Goal: Task Accomplishment & Management: Use online tool/utility

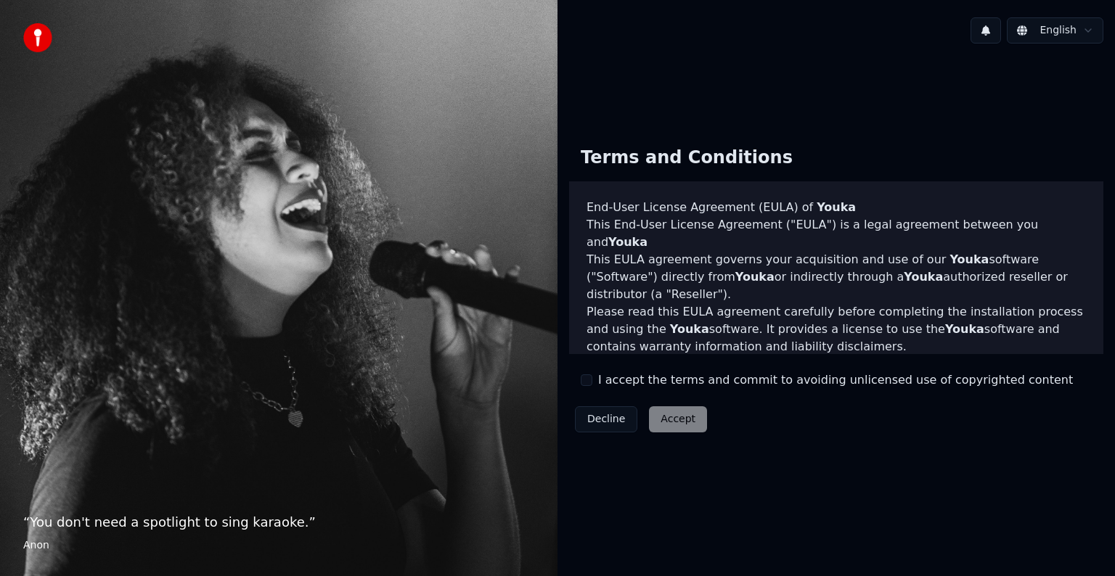
click at [1094, 30] on html "“ You don't need a spotlight to sing karaoke. ” Anon English Terms and Conditio…" at bounding box center [557, 288] width 1115 height 576
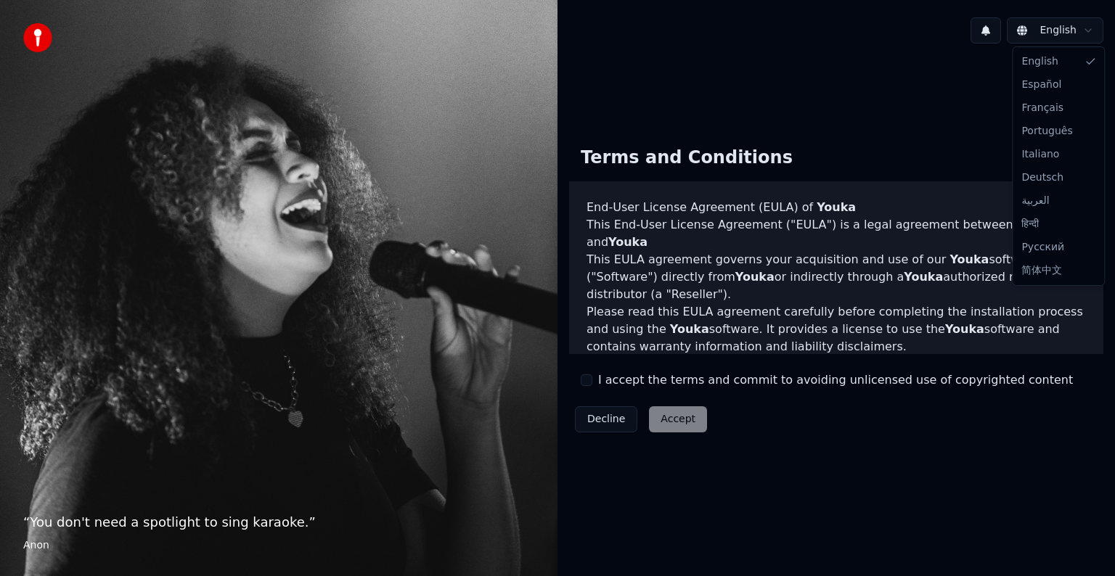
drag, startPoint x: 1052, startPoint y: 57, endPoint x: 1048, endPoint y: 64, distance: 8.5
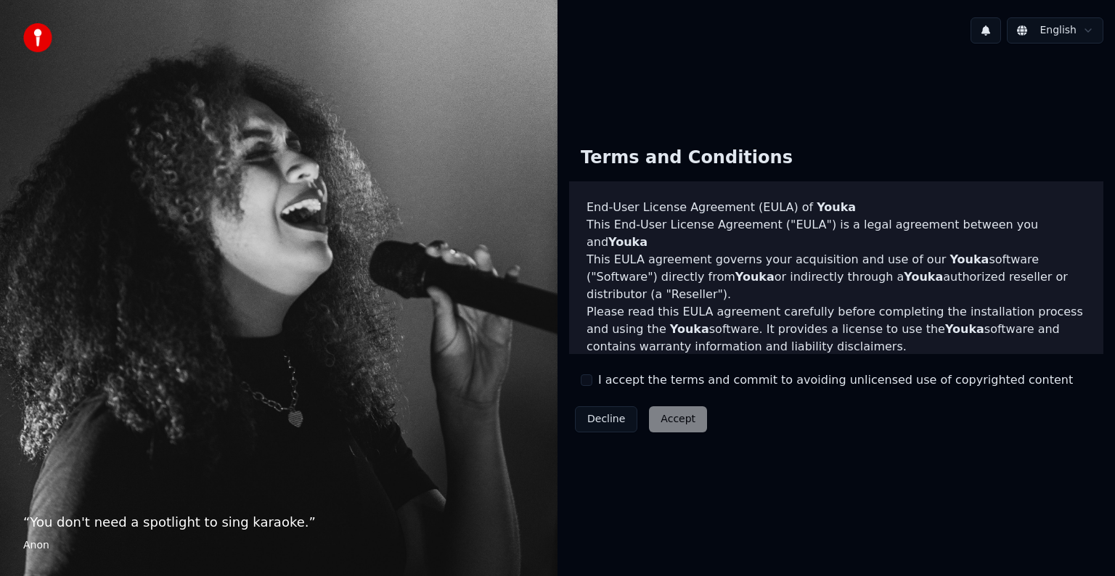
drag, startPoint x: 585, startPoint y: 383, endPoint x: 607, endPoint y: 388, distance: 23.1
click at [586, 382] on button "I accept the terms and commit to avoiding unlicensed use of copyrighted content" at bounding box center [587, 380] width 12 height 12
click at [672, 416] on button "Accept" at bounding box center [678, 419] width 58 height 26
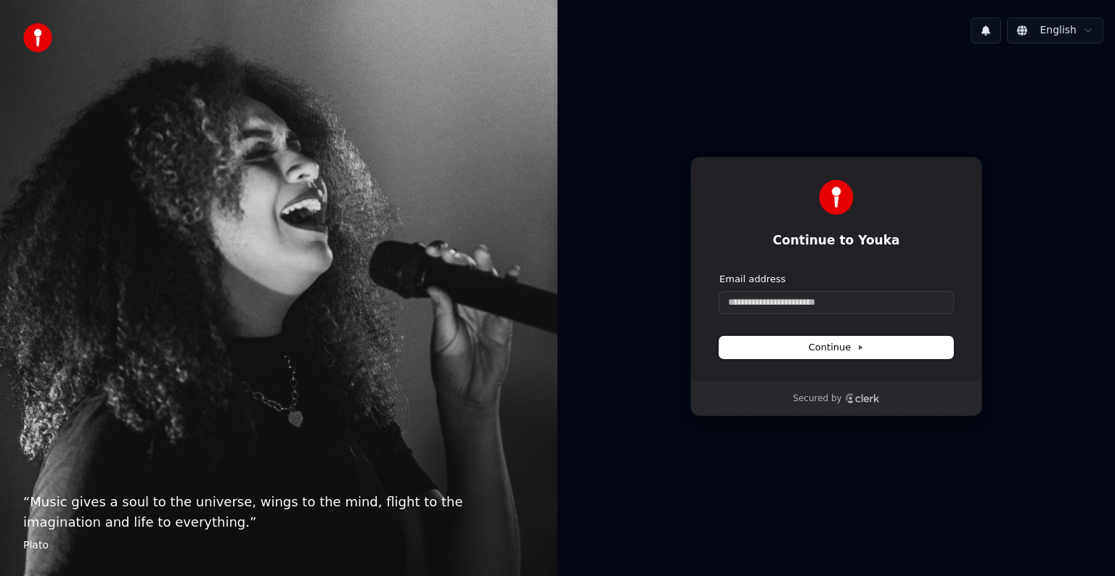
click at [850, 351] on span "Continue" at bounding box center [835, 347] width 55 height 13
click at [839, 298] on input "Email address" at bounding box center [836, 303] width 234 height 22
click at [870, 345] on button "Continue" at bounding box center [836, 348] width 234 height 22
type input "**********"
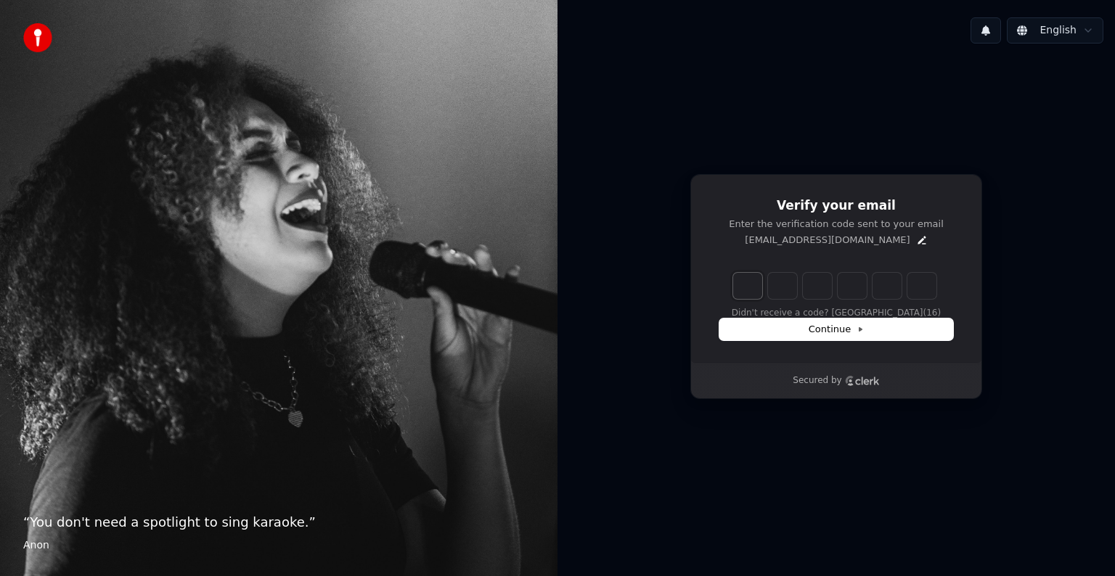
type input "*"
type input "**"
type input "*"
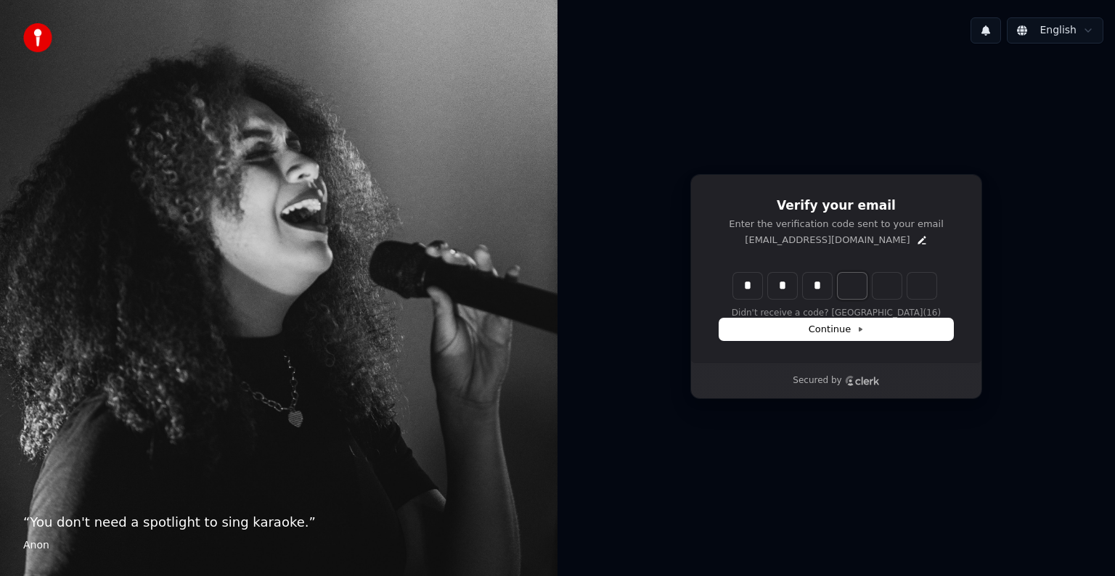
type input "***"
type input "*"
type input "****"
type input "*"
type input "******"
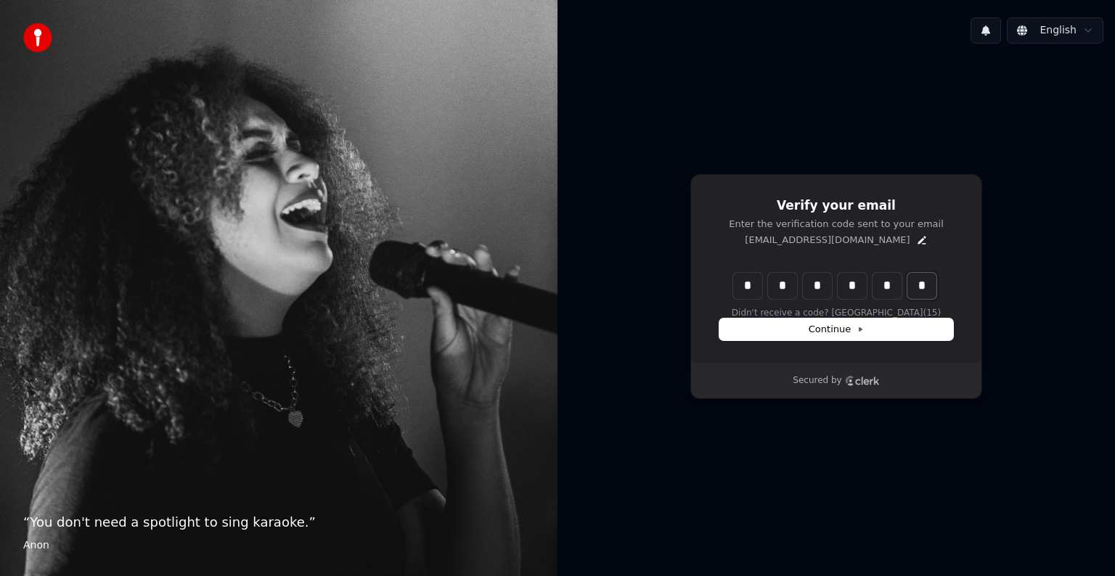
type input "*"
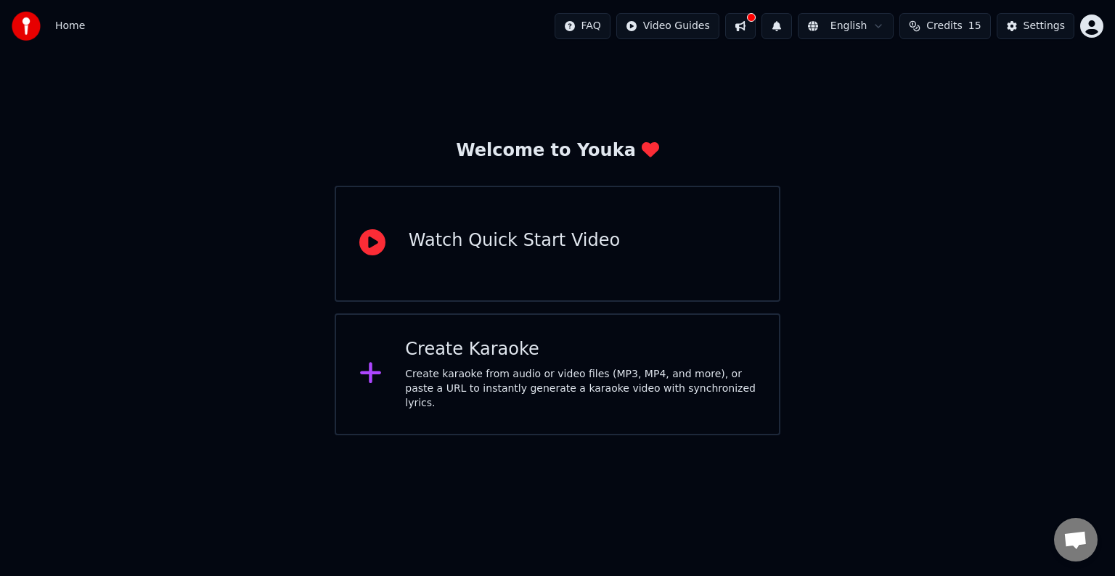
click at [671, 332] on div "Create Karaoke Create karaoke from audio or video files (MP3, MP4, and more), o…" at bounding box center [558, 374] width 446 height 122
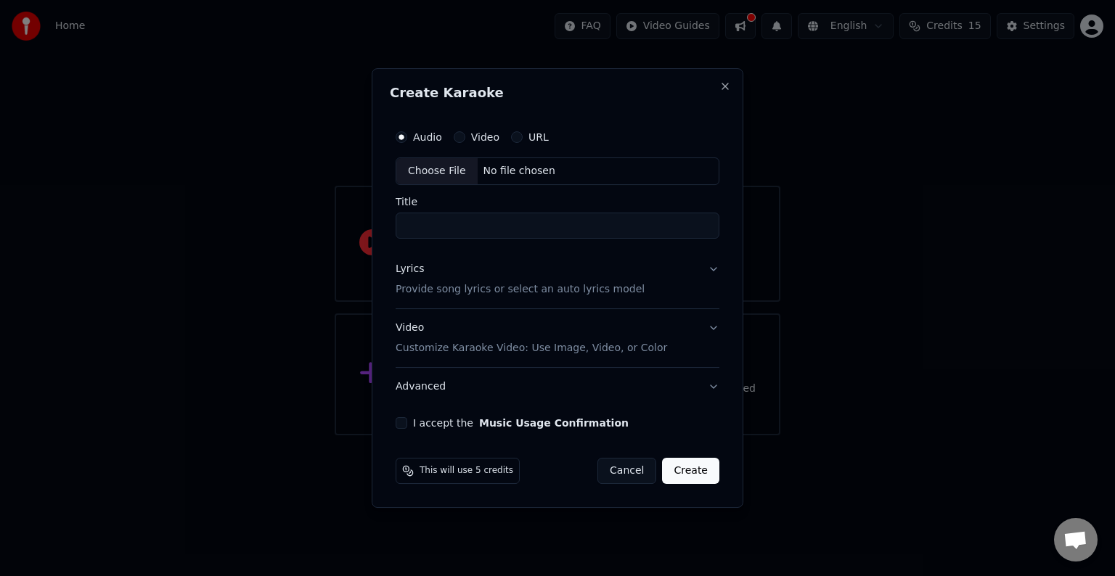
click at [513, 137] on button "URL" at bounding box center [517, 137] width 12 height 12
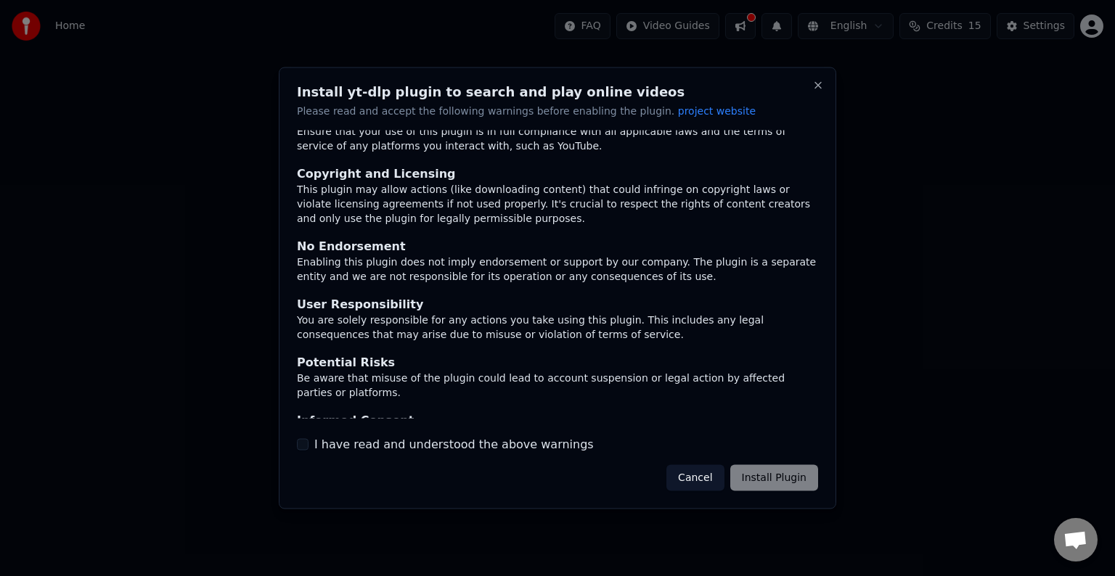
scroll to position [63, 0]
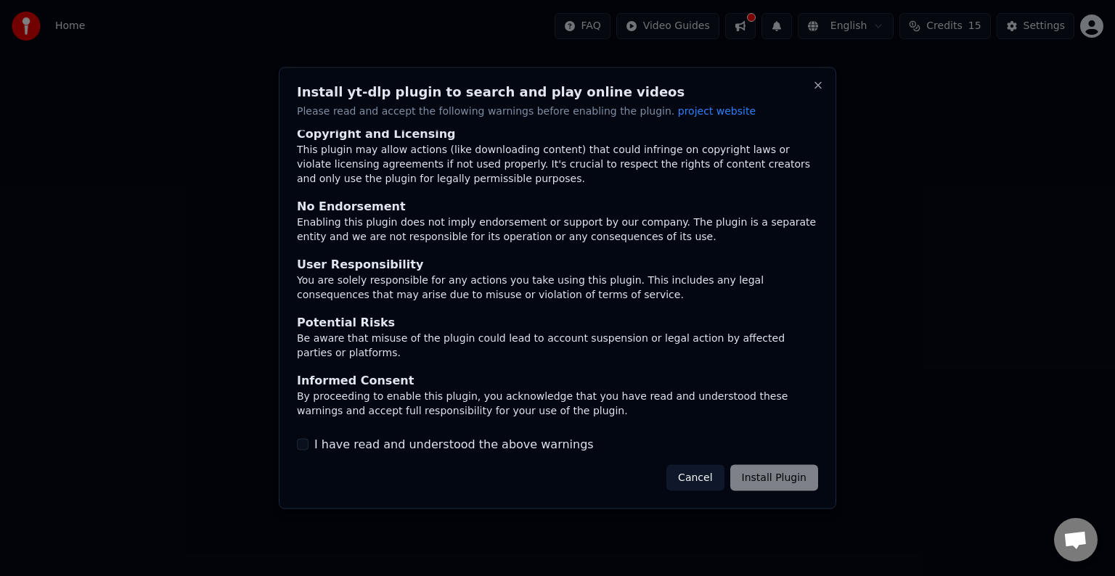
click at [700, 473] on button "Cancel" at bounding box center [694, 477] width 57 height 26
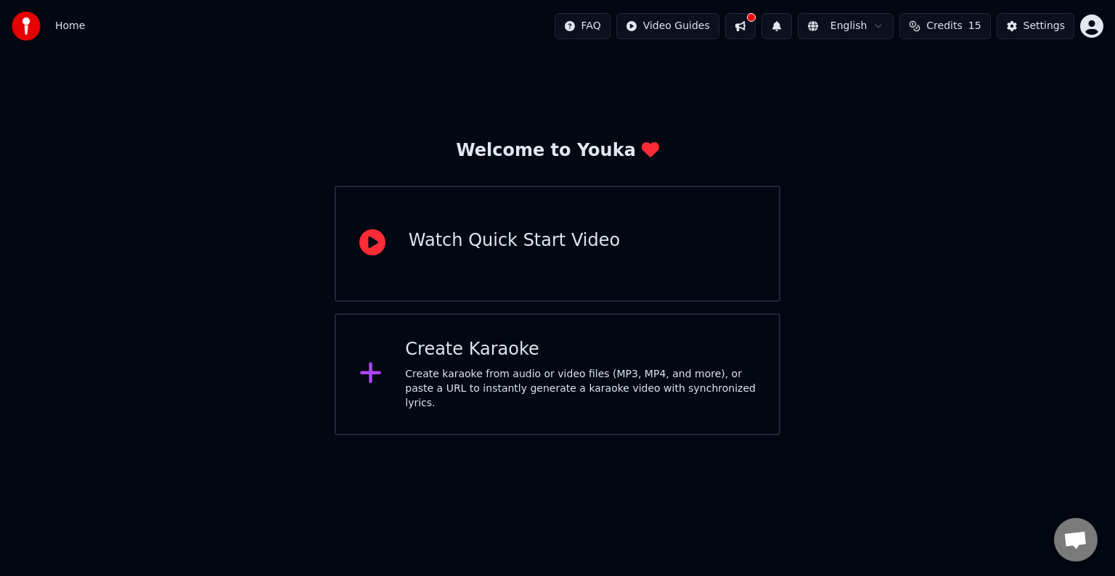
click at [487, 343] on div "Create Karaoke" at bounding box center [580, 349] width 350 height 23
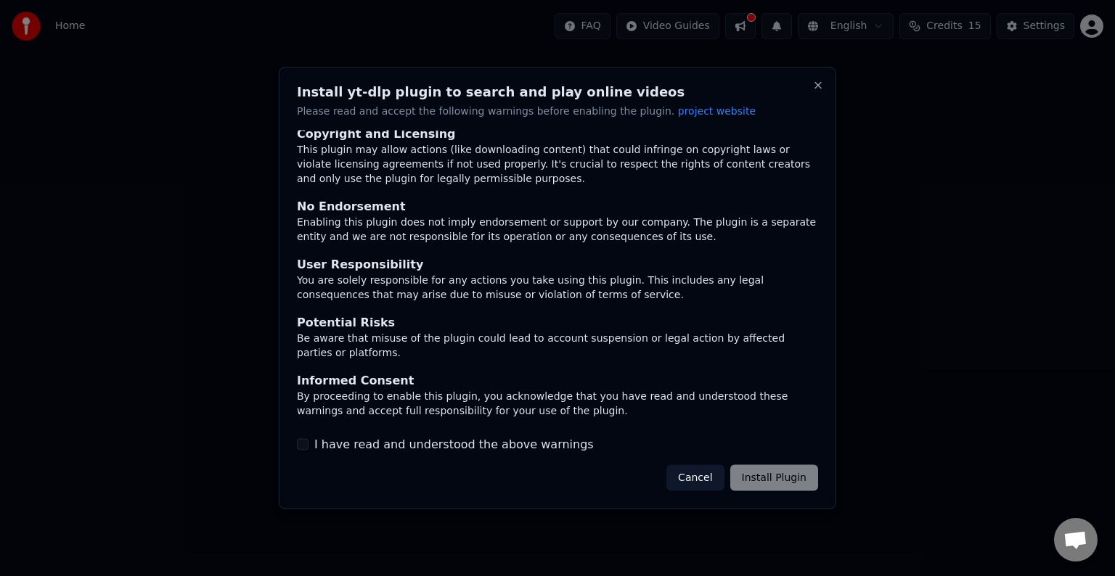
drag, startPoint x: 767, startPoint y: 479, endPoint x: 729, endPoint y: 475, distance: 37.9
click at [766, 479] on div "Cancel Install Plugin" at bounding box center [742, 477] width 152 height 26
click at [704, 476] on button "Cancel" at bounding box center [694, 477] width 57 height 26
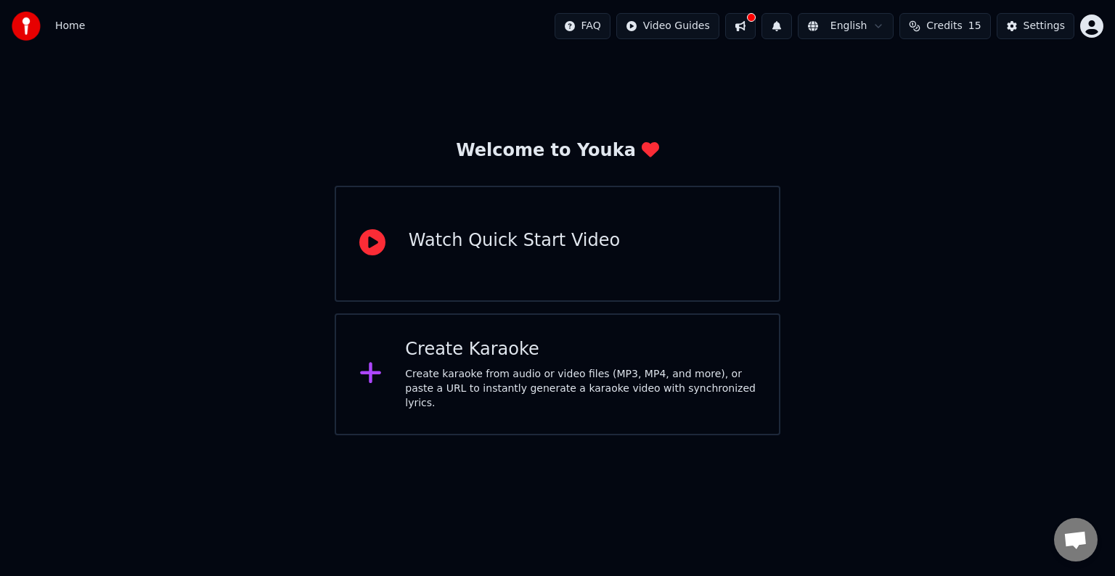
click at [425, 270] on div "Watch Quick Start Video" at bounding box center [558, 244] width 446 height 116
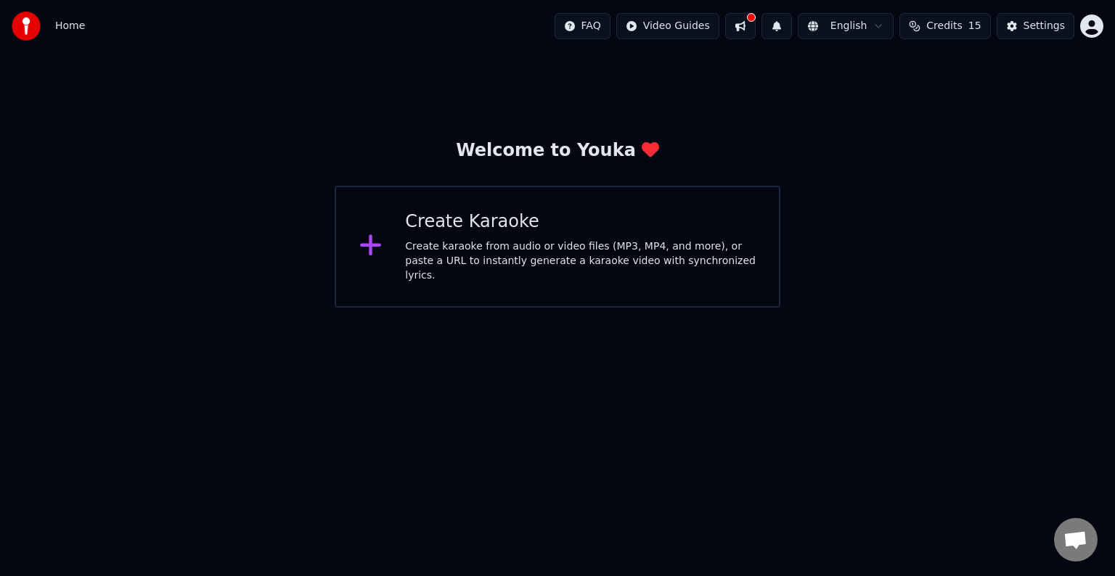
click at [409, 247] on div "Create karaoke from audio or video files (MP3, MP4, and more), or paste a URL t…" at bounding box center [580, 261] width 350 height 44
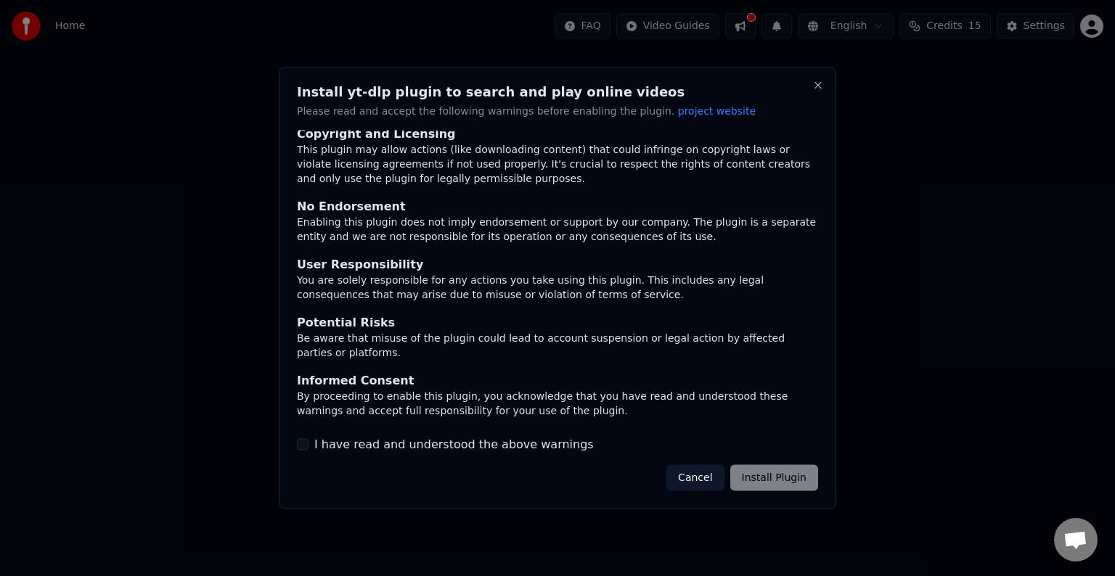
click at [520, 447] on label "I have read and understood the above warnings" at bounding box center [453, 443] width 279 height 17
click at [308, 447] on button "I have read and understood the above warnings" at bounding box center [303, 444] width 12 height 12
click at [804, 470] on button "Install Plugin" at bounding box center [774, 477] width 88 height 26
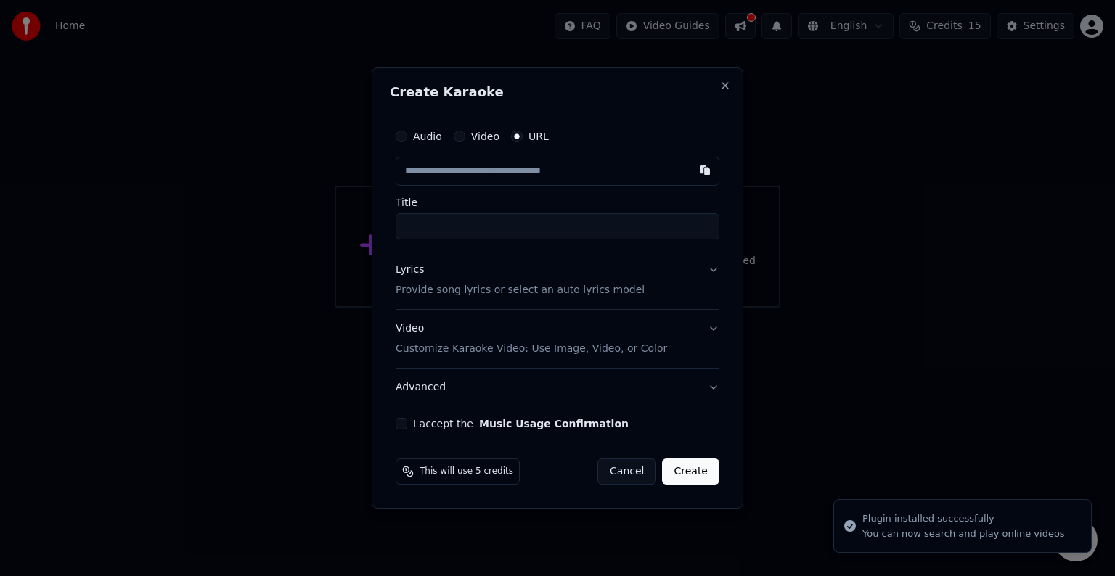
click at [477, 176] on input "text" at bounding box center [557, 171] width 324 height 29
type input "**********"
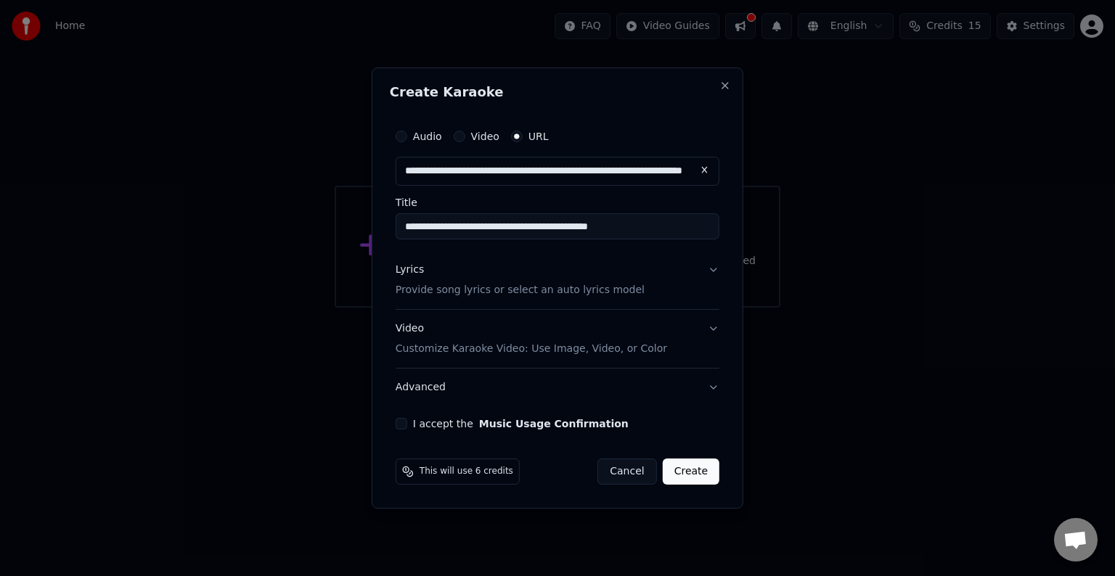
type input "**********"
click at [478, 229] on input "**********" at bounding box center [557, 226] width 324 height 26
click at [716, 271] on button "Lyrics Provide song lyrics or select an auto lyrics model" at bounding box center [557, 280] width 324 height 58
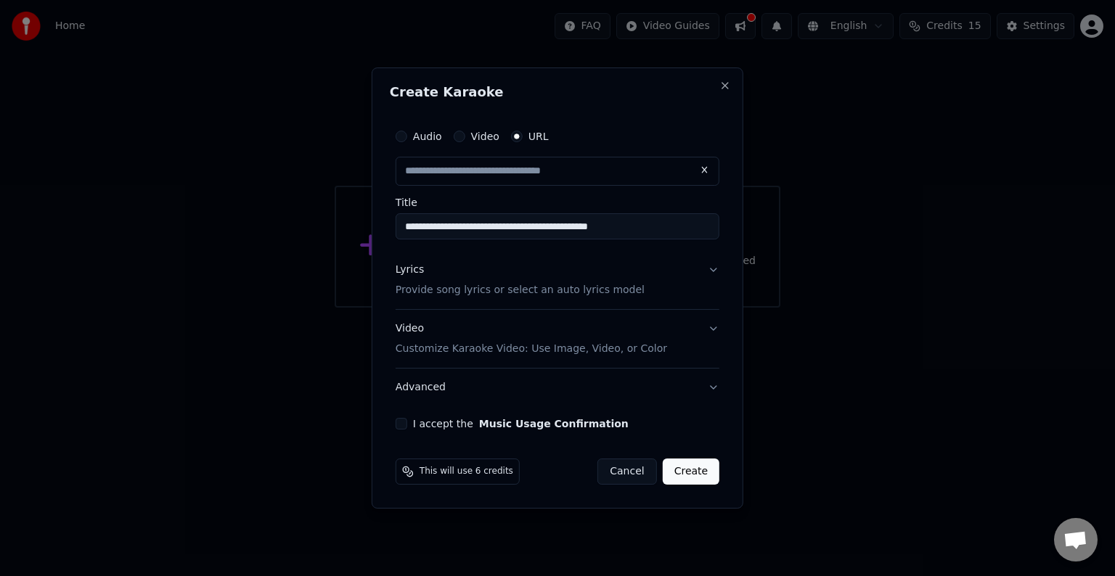
type input "**********"
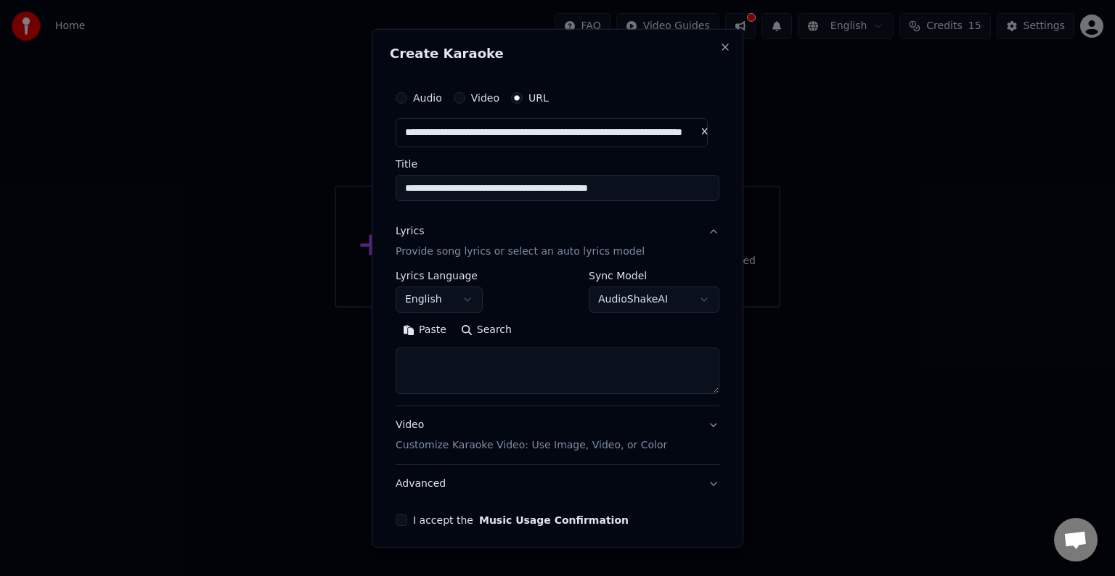
click at [685, 298] on body "**********" at bounding box center [557, 154] width 1115 height 308
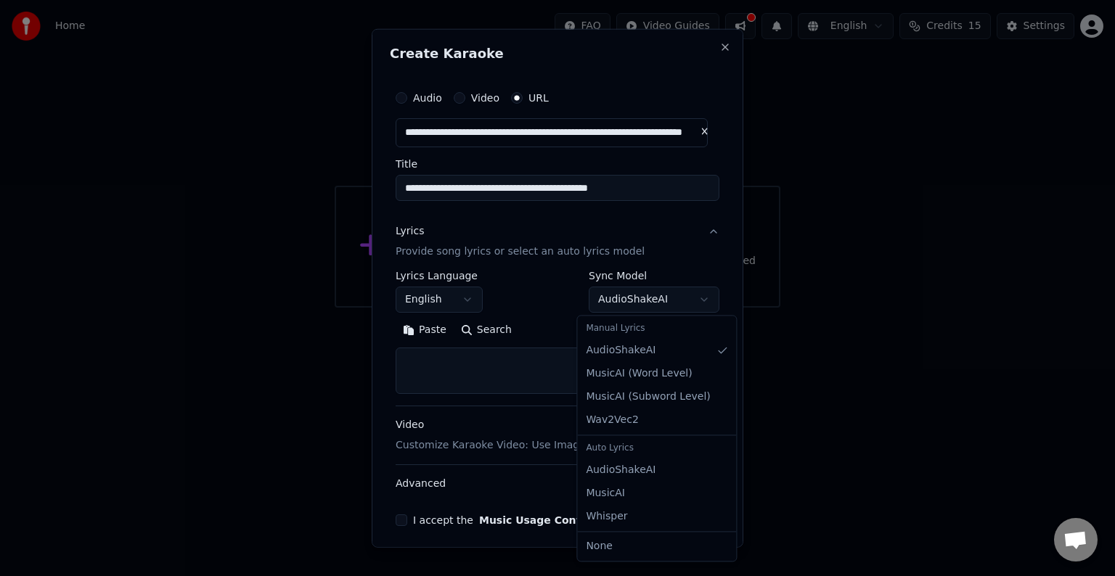
click at [695, 295] on body "**********" at bounding box center [557, 154] width 1115 height 308
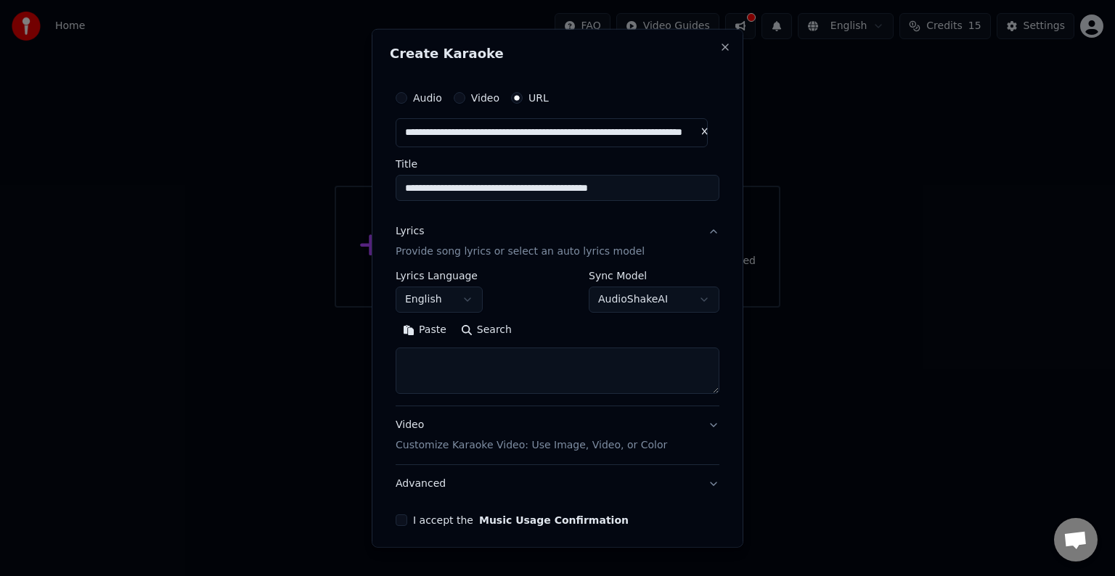
click at [430, 332] on button "Paste" at bounding box center [424, 330] width 58 height 23
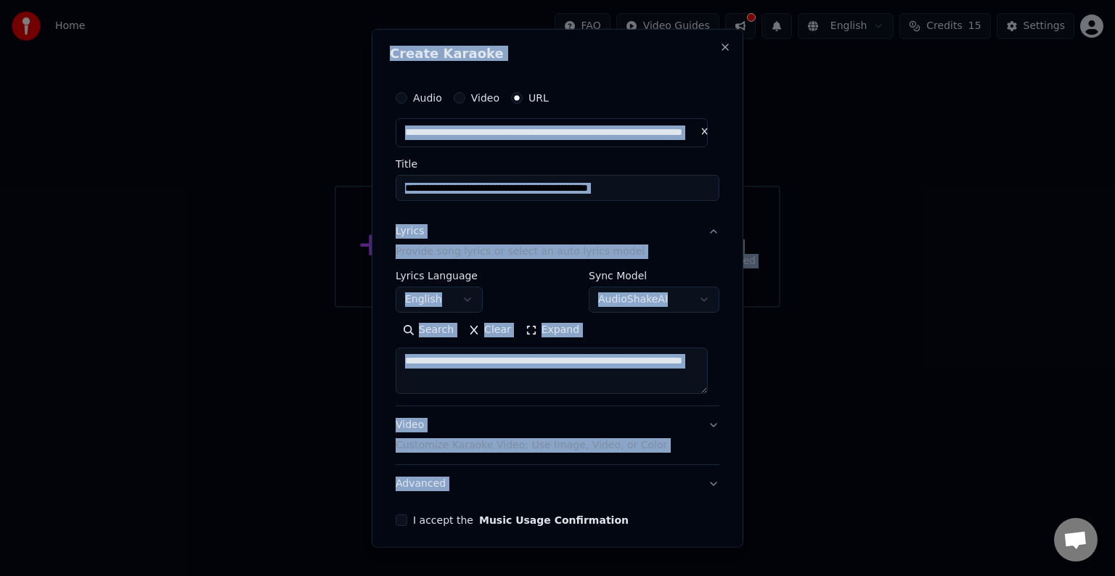
click at [657, 377] on textarea "**********" at bounding box center [551, 371] width 312 height 46
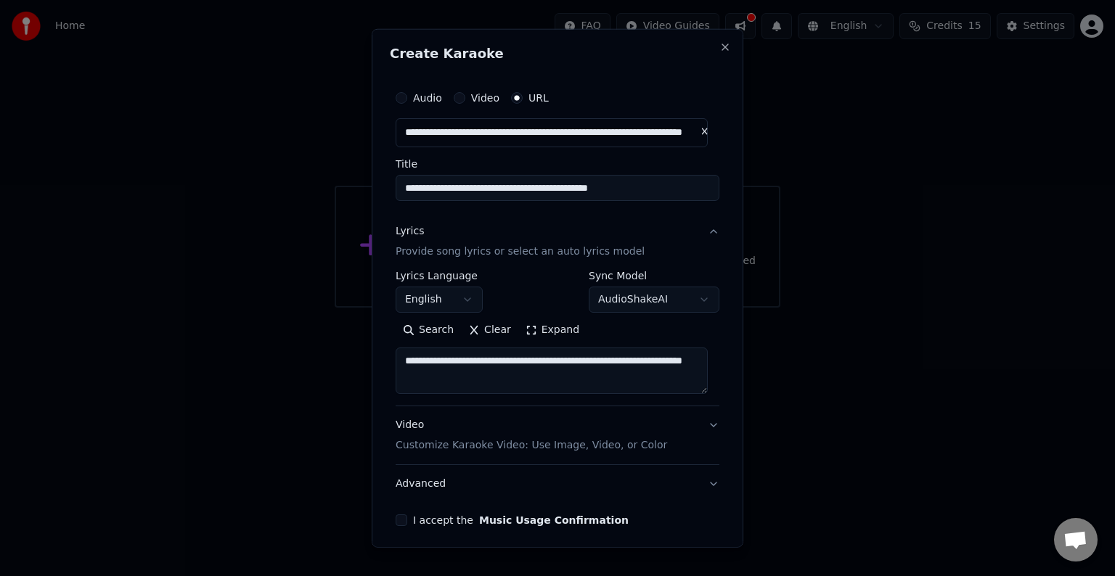
click at [657, 377] on textarea "**********" at bounding box center [551, 371] width 312 height 46
type textarea "**********"
drag, startPoint x: 652, startPoint y: 372, endPoint x: 406, endPoint y: 356, distance: 247.2
click at [406, 356] on textarea "**********" at bounding box center [551, 371] width 312 height 46
paste textarea "**********"
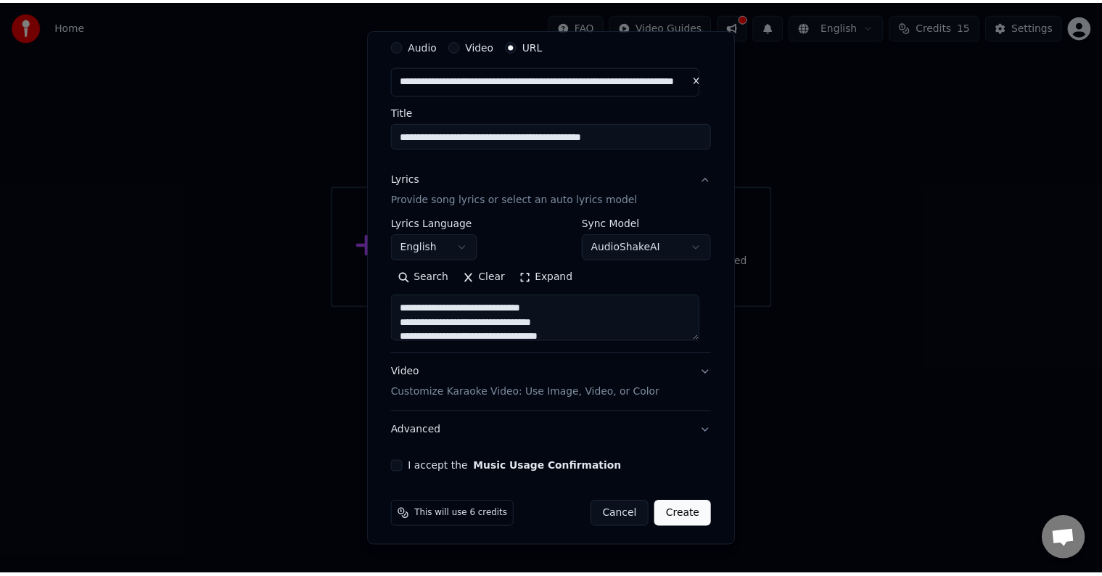
scroll to position [57, 0]
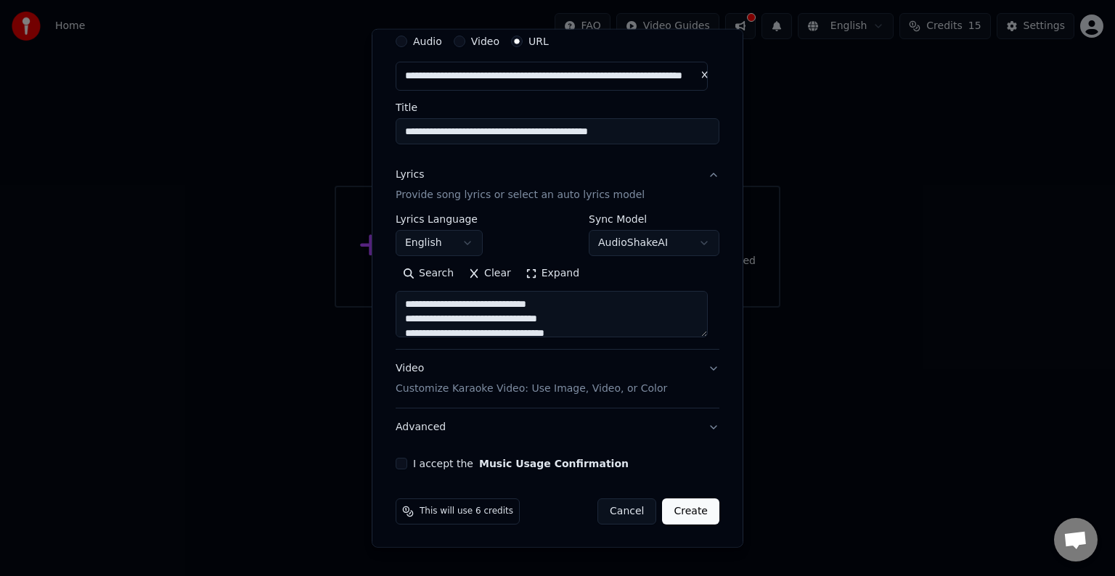
type textarea "**********"
click at [678, 509] on button "Create" at bounding box center [690, 512] width 57 height 26
select select "**"
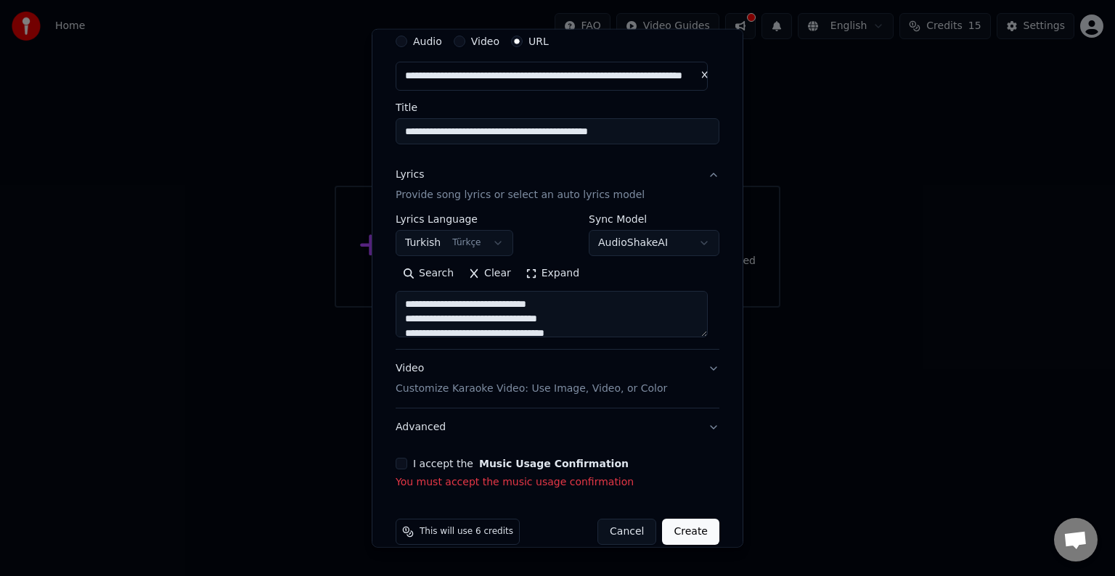
click at [405, 464] on button "I accept the Music Usage Confirmation" at bounding box center [401, 464] width 12 height 12
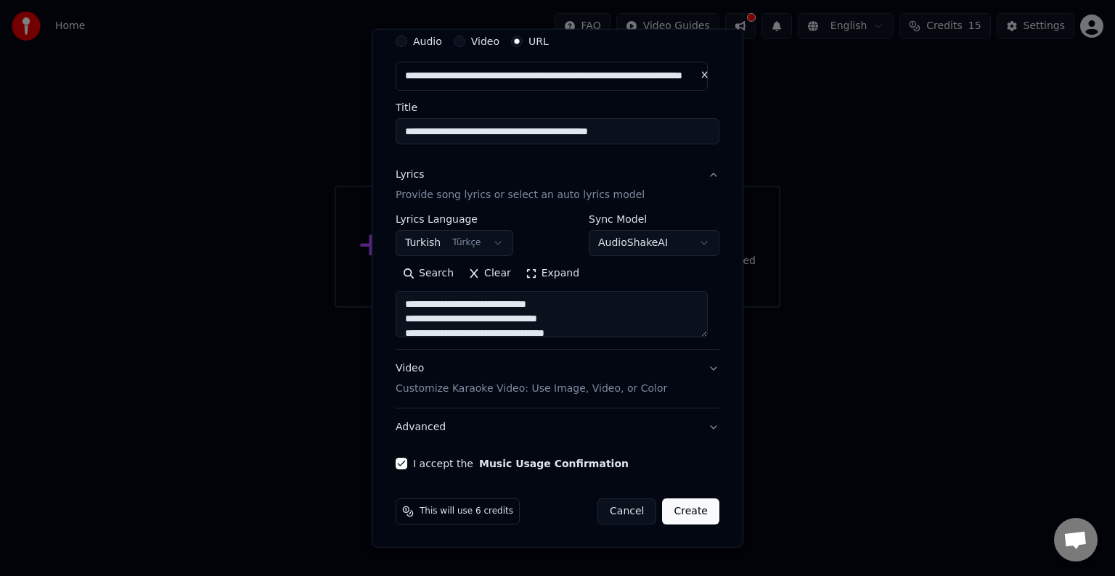
click at [675, 505] on button "Create" at bounding box center [690, 512] width 57 height 26
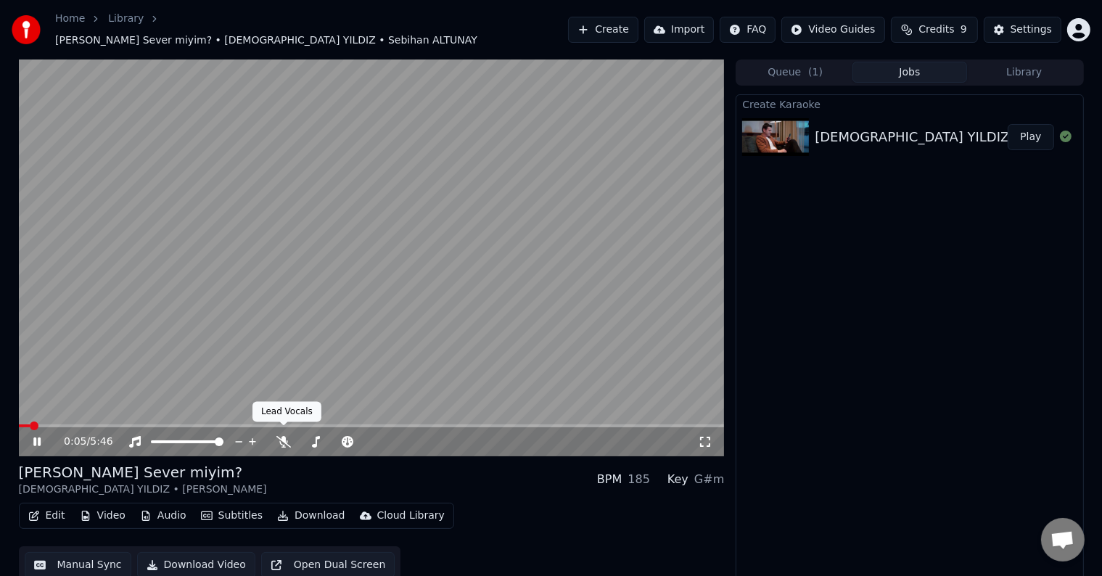
click at [145, 360] on video at bounding box center [372, 258] width 706 height 397
click at [408, 350] on video at bounding box center [372, 258] width 706 height 397
click at [180, 440] on div "0:07 / 5:46" at bounding box center [372, 441] width 706 height 29
drag, startPoint x: 180, startPoint y: 440, endPoint x: 171, endPoint y: 438, distance: 9.9
click at [171, 438] on div at bounding box center [200, 442] width 117 height 15
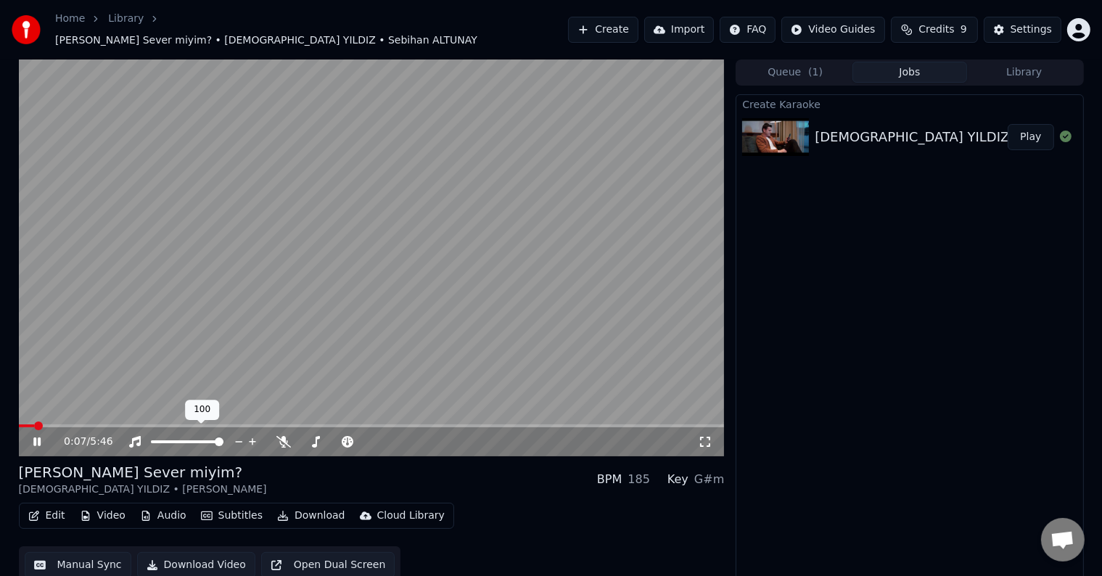
click at [171, 438] on div at bounding box center [200, 442] width 117 height 15
drag, startPoint x: 171, startPoint y: 438, endPoint x: 186, endPoint y: 436, distance: 15.3
click at [177, 435] on div at bounding box center [200, 442] width 117 height 15
click at [216, 435] on div at bounding box center [200, 442] width 117 height 15
click at [184, 440] on span at bounding box center [187, 441] width 73 height 3
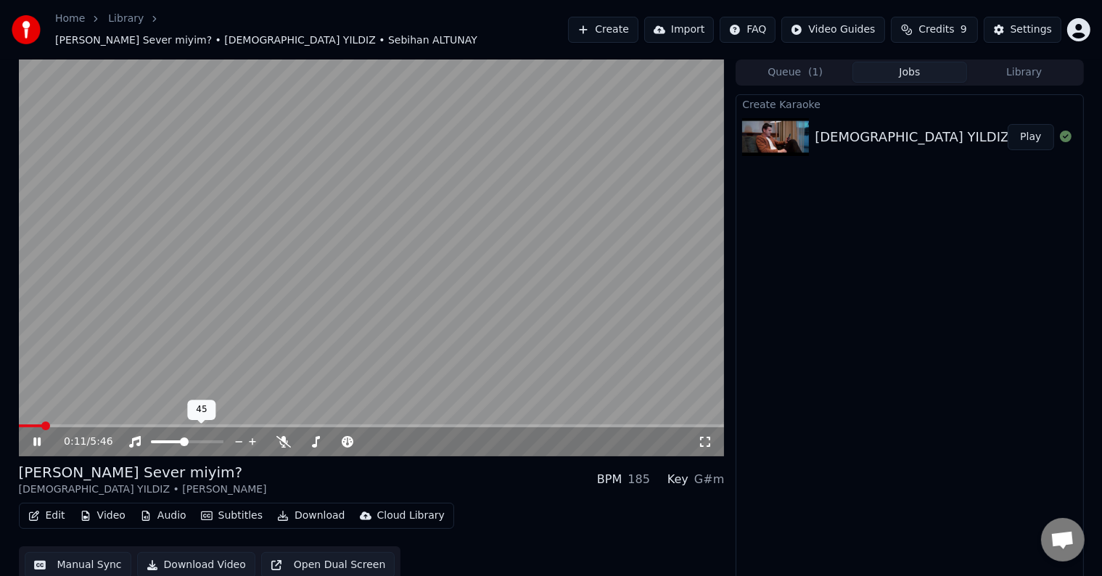
click at [180, 440] on span at bounding box center [184, 442] width 9 height 9
click at [82, 425] on span at bounding box center [372, 426] width 706 height 3
click at [108, 425] on span at bounding box center [372, 426] width 706 height 3
click at [96, 425] on span at bounding box center [64, 426] width 90 height 3
click at [183, 438] on span at bounding box center [183, 442] width 9 height 9
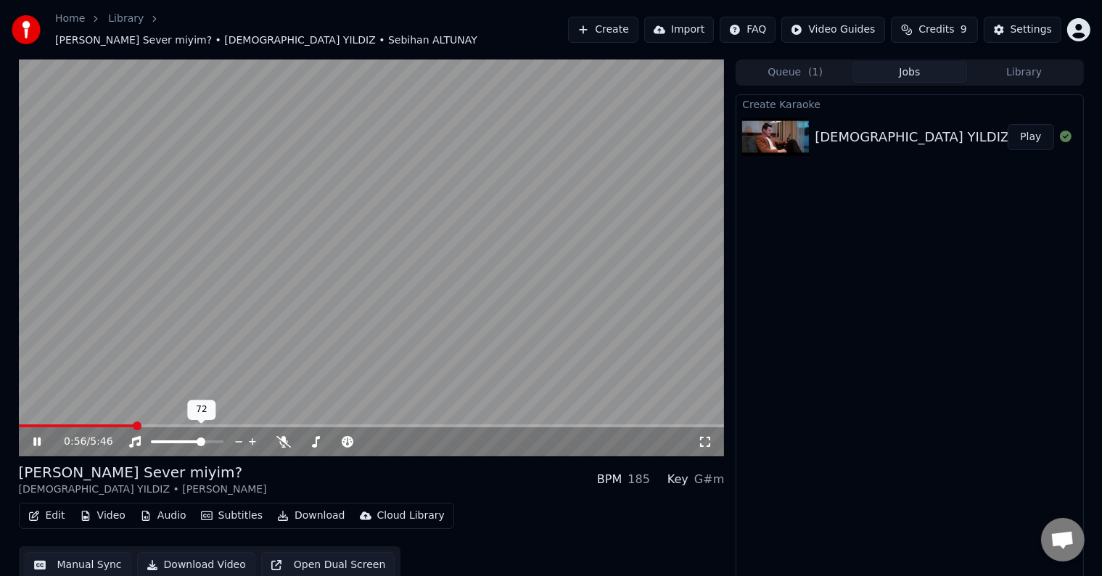
click at [214, 440] on span at bounding box center [187, 441] width 73 height 3
click at [216, 438] on span at bounding box center [211, 442] width 9 height 9
drag, startPoint x: 204, startPoint y: 431, endPoint x: 196, endPoint y: 435, distance: 9.1
click at [200, 434] on div at bounding box center [200, 441] width 117 height 15
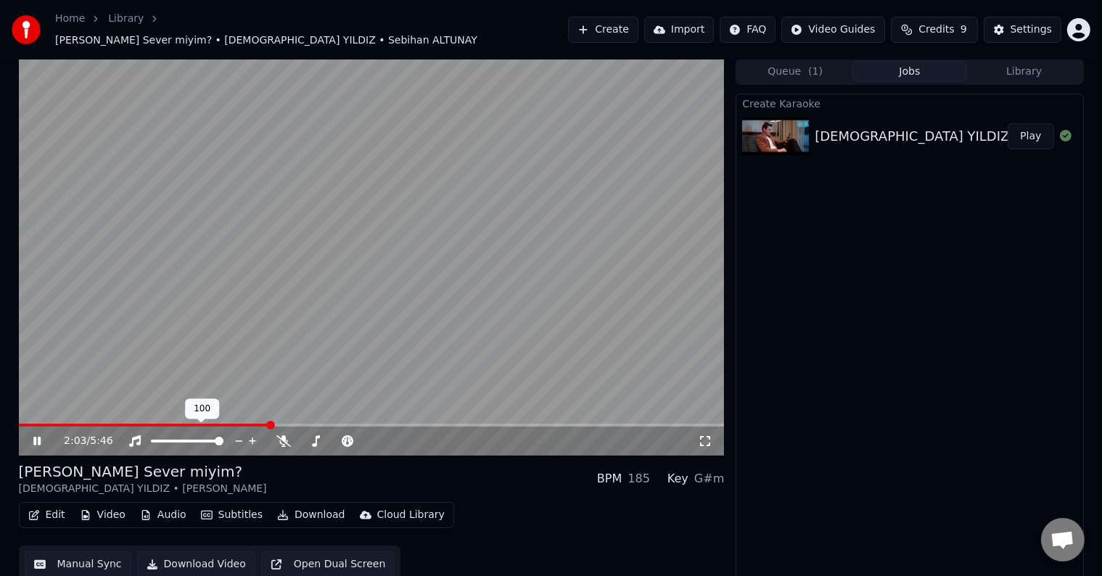
click at [196, 434] on div at bounding box center [200, 441] width 117 height 15
click at [197, 434] on div at bounding box center [200, 441] width 117 height 15
click at [192, 440] on span at bounding box center [171, 441] width 41 height 3
click at [186, 437] on span at bounding box center [190, 441] width 9 height 9
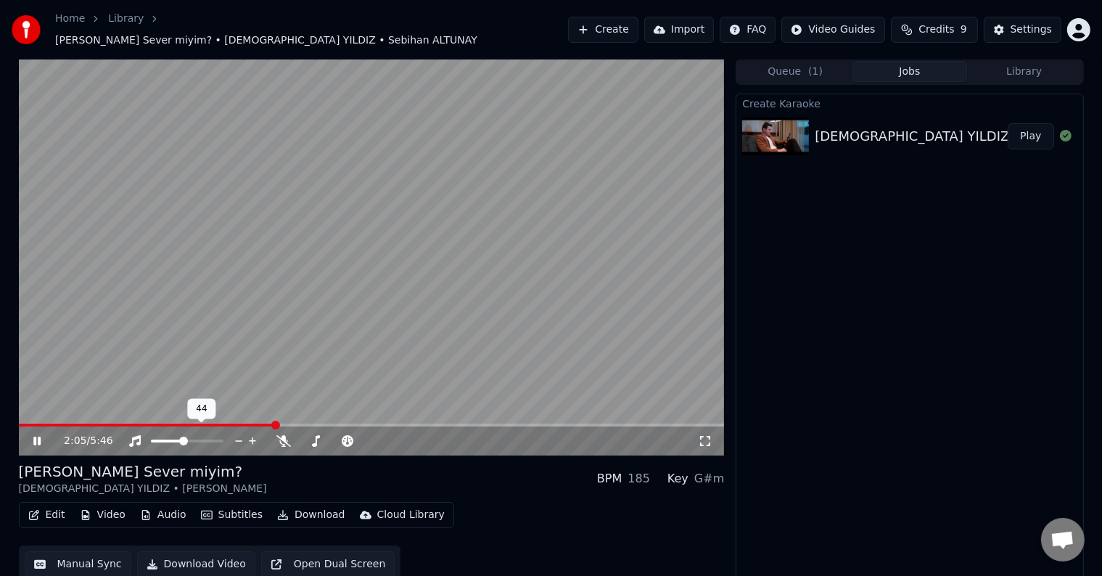
click at [183, 437] on span at bounding box center [183, 441] width 9 height 9
click at [715, 440] on div "2:07 / 5:46" at bounding box center [372, 441] width 694 height 15
click at [708, 440] on div "2:08 / 5:46" at bounding box center [372, 441] width 694 height 15
click at [706, 438] on icon at bounding box center [705, 441] width 15 height 12
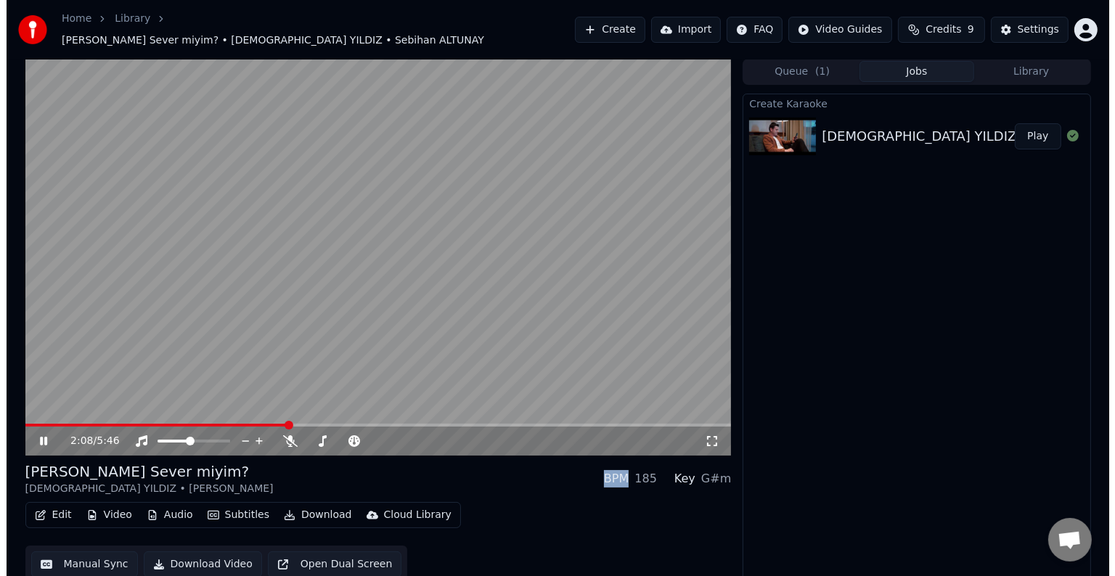
scroll to position [0, 0]
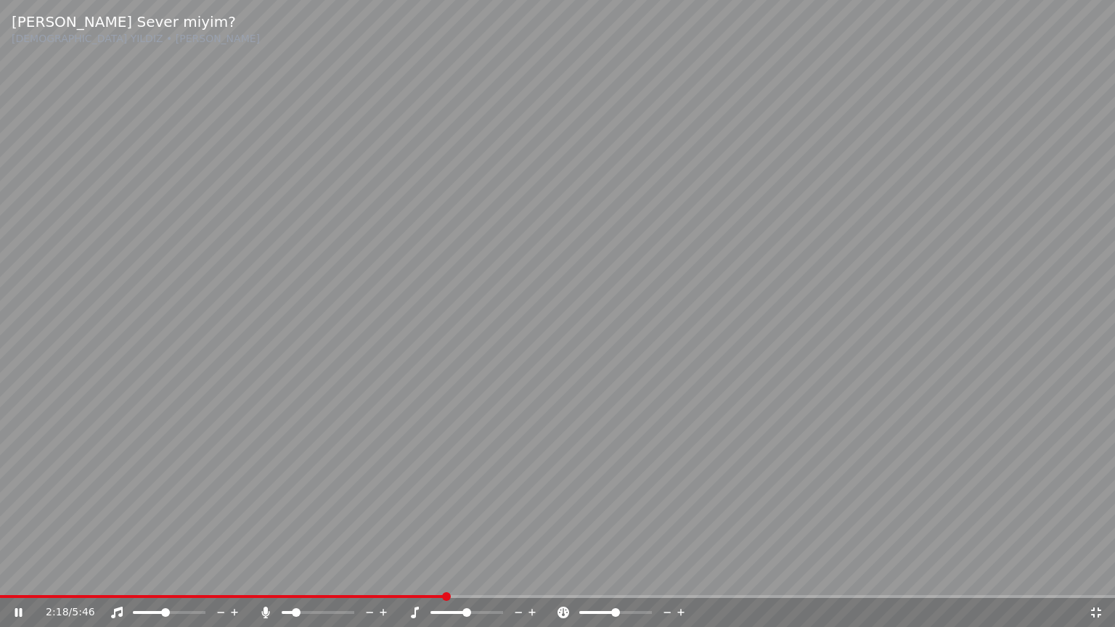
click at [293, 575] on span at bounding box center [296, 612] width 9 height 9
click at [292, 575] on span at bounding box center [296, 612] width 9 height 9
click at [618, 575] on span at bounding box center [618, 612] width 9 height 9
click at [613, 575] on span at bounding box center [613, 612] width 9 height 9
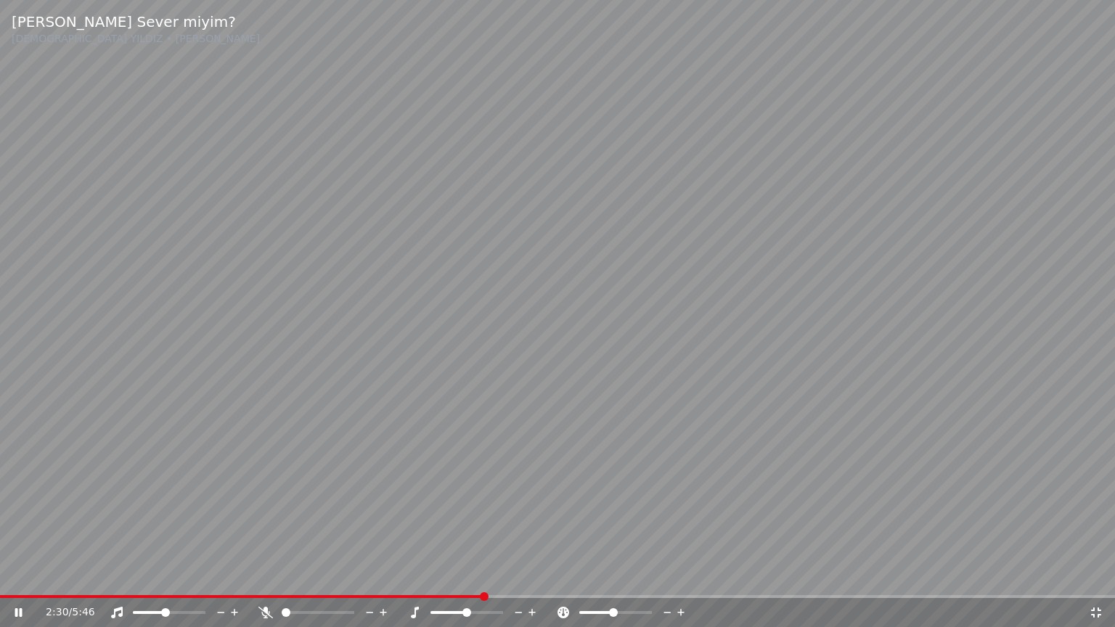
click at [681, 575] on icon at bounding box center [681, 612] width 14 height 15
click at [679, 575] on icon at bounding box center [680, 612] width 7 height 7
click at [615, 575] on span at bounding box center [615, 612] width 9 height 9
click at [671, 575] on icon at bounding box center [667, 612] width 14 height 15
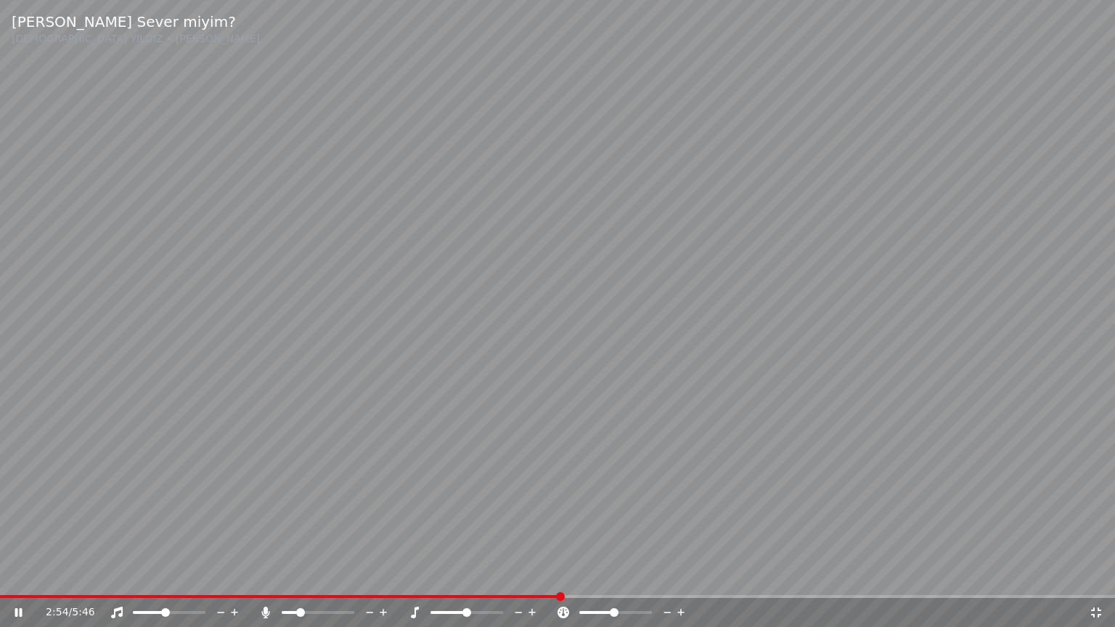
click at [670, 575] on icon at bounding box center [667, 612] width 14 height 15
click at [692, 575] on div "2:57 / 5:46" at bounding box center [567, 612] width 1043 height 15
click at [683, 575] on icon at bounding box center [681, 612] width 14 height 15
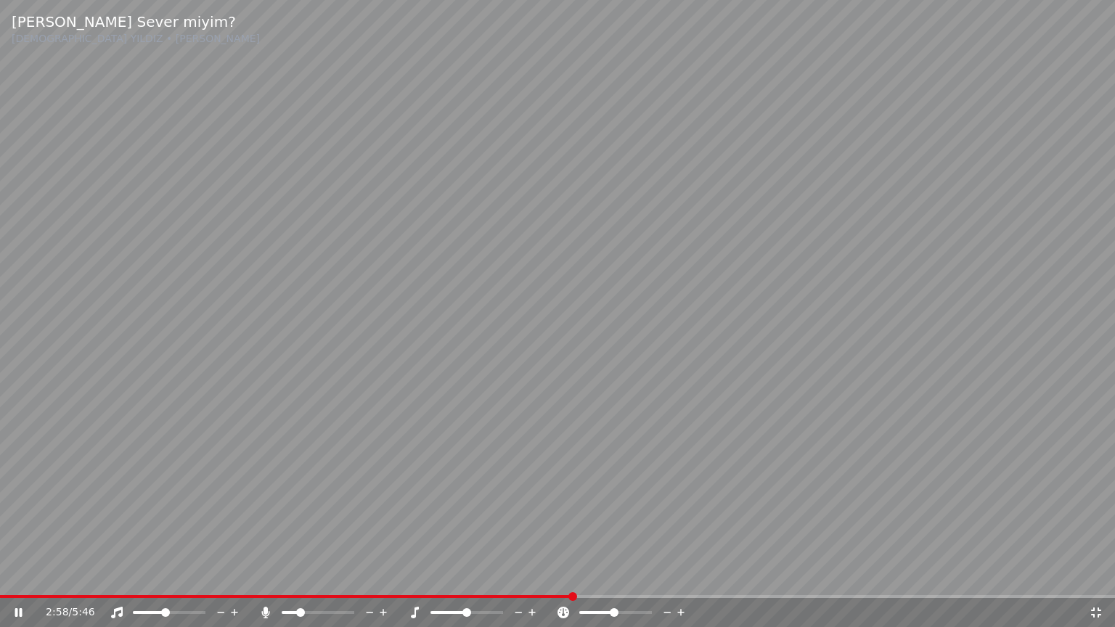
click at [683, 575] on icon at bounding box center [681, 612] width 14 height 15
click at [676, 575] on icon at bounding box center [681, 612] width 14 height 15
click at [679, 575] on icon at bounding box center [681, 612] width 14 height 15
drag, startPoint x: 306, startPoint y: 615, endPoint x: 287, endPoint y: 614, distance: 18.9
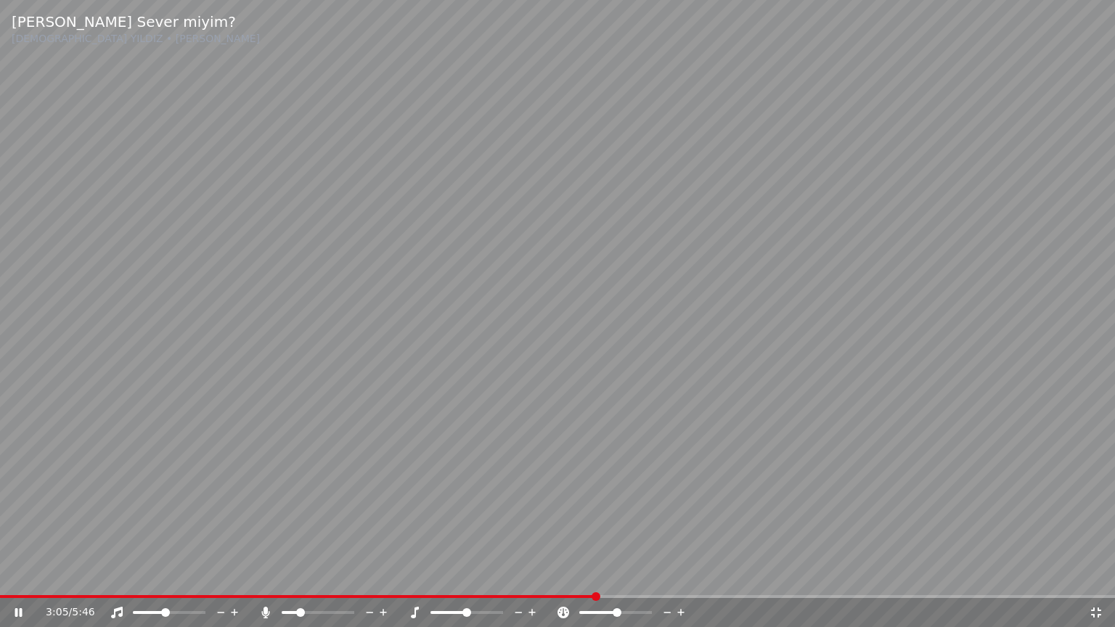
click at [287, 575] on div at bounding box center [331, 612] width 117 height 15
click at [282, 575] on span at bounding box center [282, 612] width 0 height 3
click at [430, 575] on span at bounding box center [434, 612] width 9 height 9
click at [430, 575] on span at bounding box center [430, 612] width 0 height 3
click at [677, 575] on icon at bounding box center [680, 612] width 7 height 7
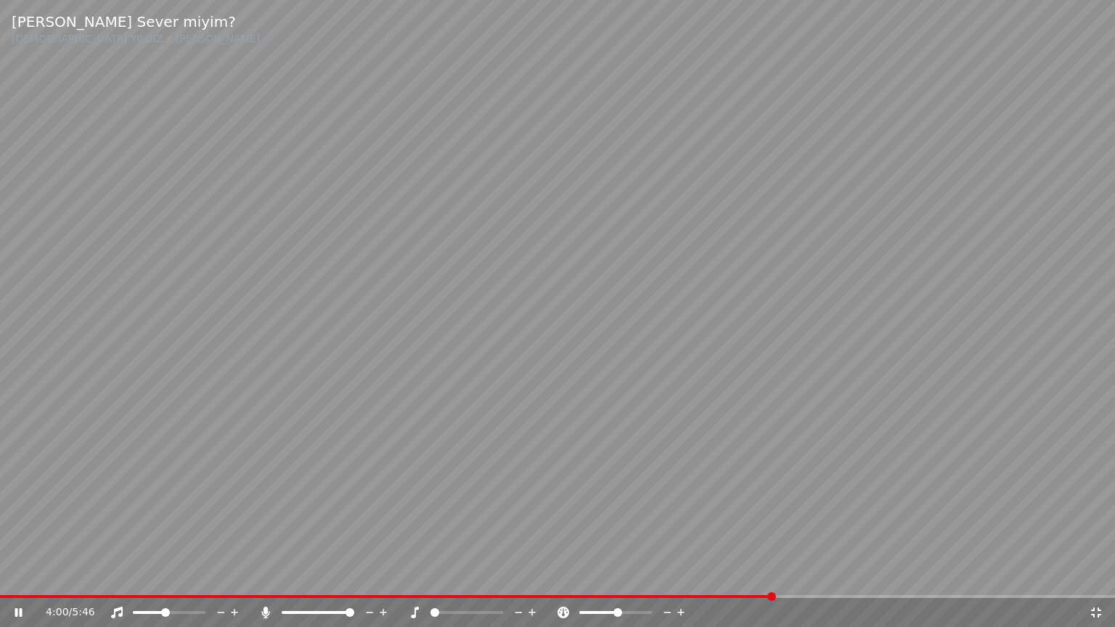
click at [802, 575] on div "4:00 / 5:46" at bounding box center [557, 612] width 1115 height 29
click at [800, 575] on span at bounding box center [557, 596] width 1115 height 3
click at [313, 575] on span at bounding box center [299, 612] width 34 height 3
click at [503, 575] on span at bounding box center [498, 612] width 9 height 9
click at [1099, 575] on icon at bounding box center [1096, 613] width 15 height 12
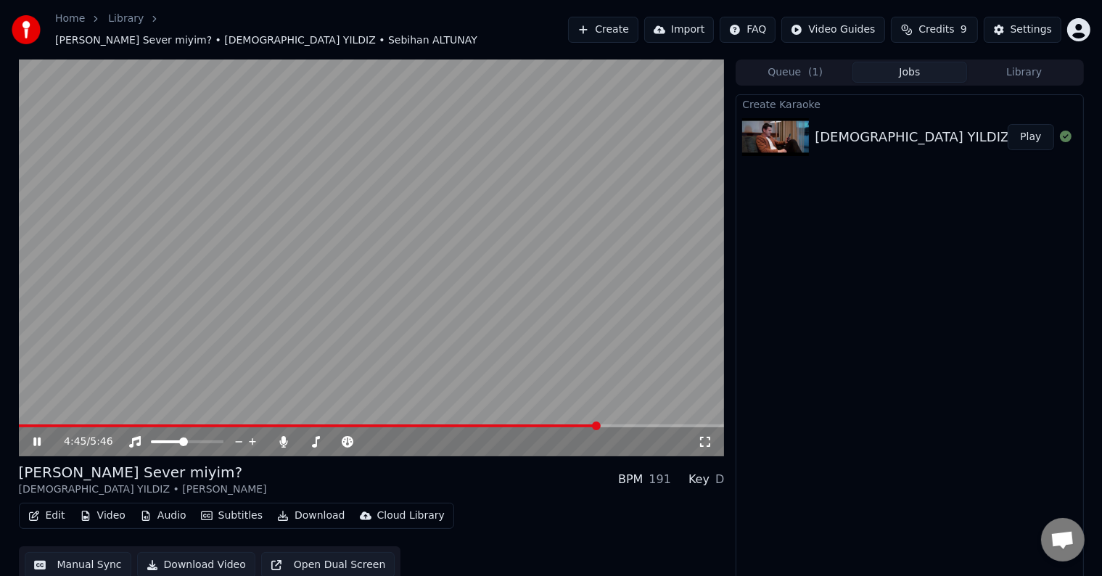
click at [705, 436] on icon at bounding box center [705, 442] width 15 height 12
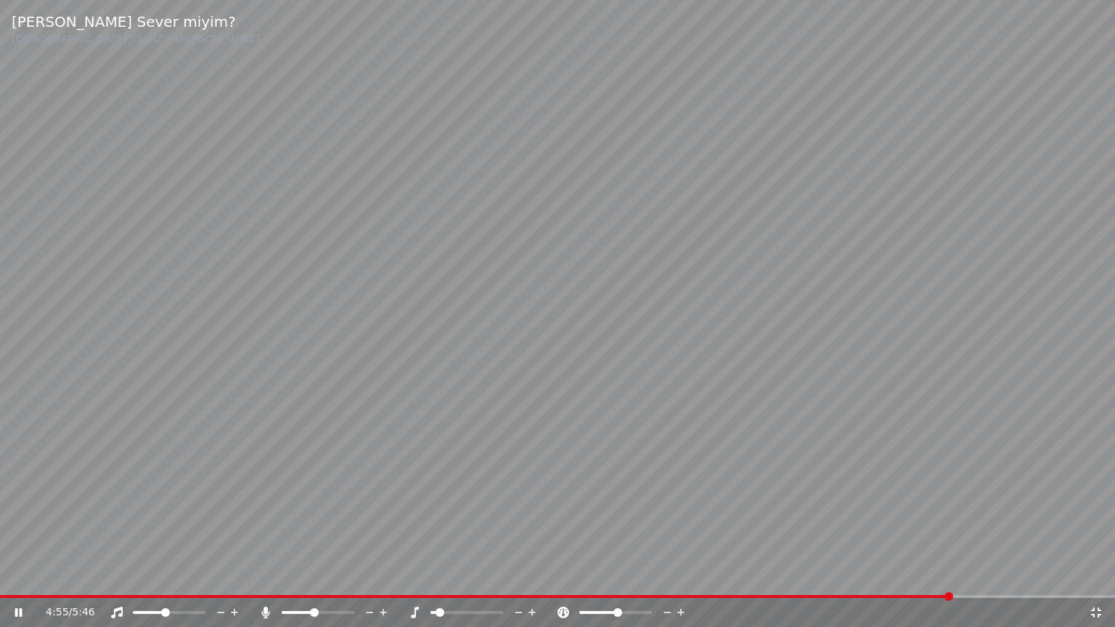
click at [436, 575] on span at bounding box center [433, 612] width 6 height 3
click at [430, 575] on span at bounding box center [434, 612] width 9 height 9
click at [977, 575] on span at bounding box center [488, 596] width 977 height 3
click at [966, 575] on span at bounding box center [961, 596] width 9 height 9
click at [973, 575] on span at bounding box center [487, 596] width 975 height 3
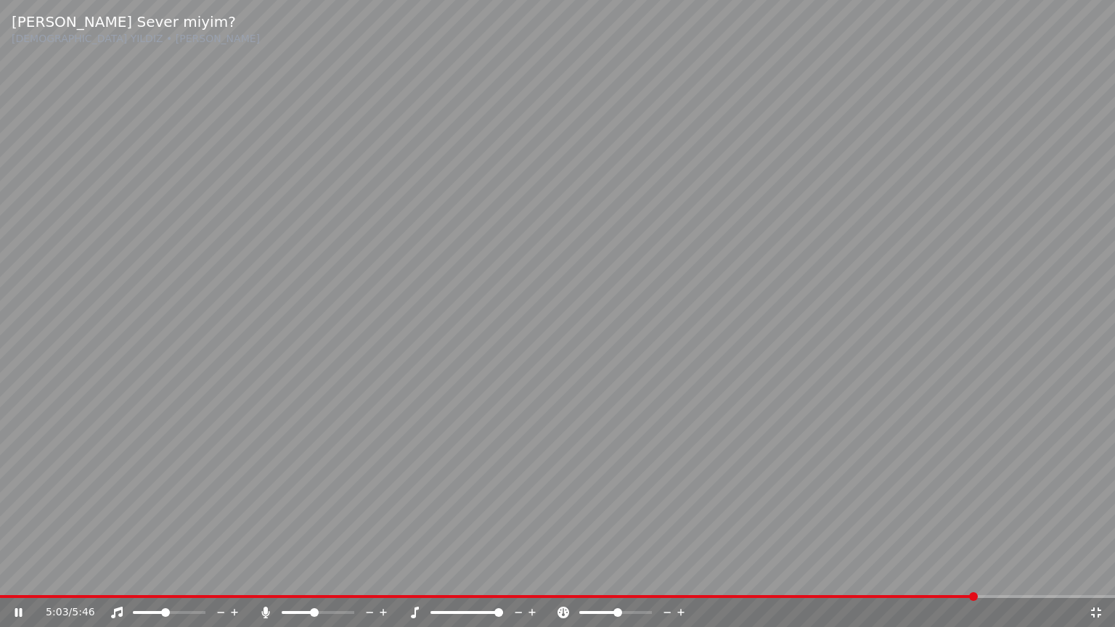
click at [968, 575] on span at bounding box center [488, 596] width 977 height 3
click at [969, 575] on span at bounding box center [964, 596] width 9 height 9
click at [981, 575] on span at bounding box center [490, 596] width 981 height 3
click at [464, 575] on div at bounding box center [480, 612] width 117 height 15
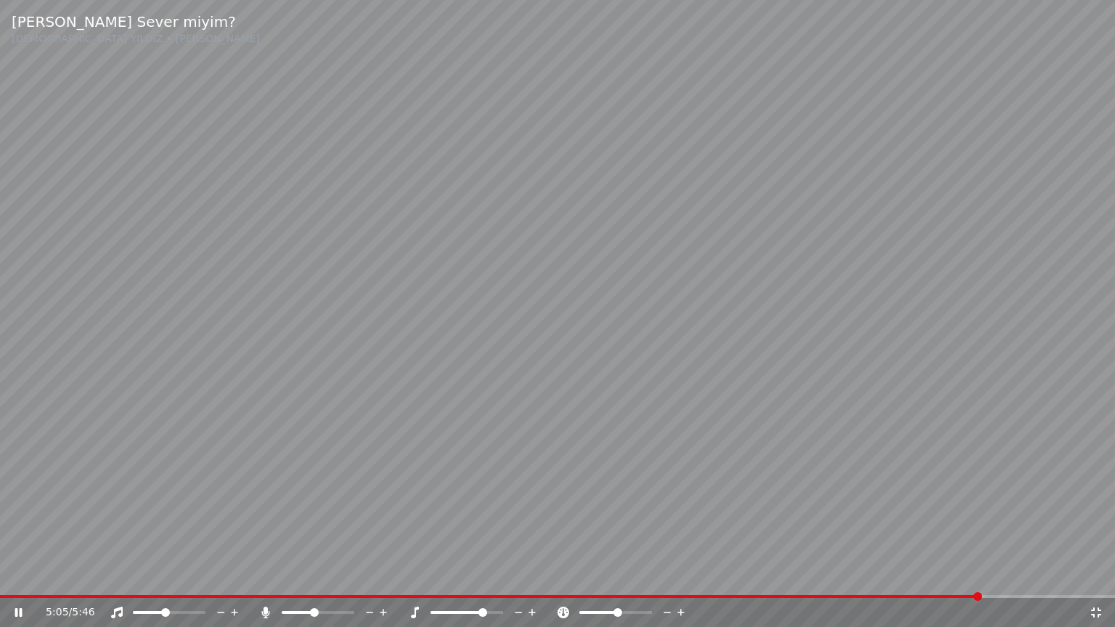
click at [464, 575] on span at bounding box center [457, 612] width 54 height 3
click at [432, 575] on div at bounding box center [480, 612] width 117 height 15
click at [435, 575] on span at bounding box center [433, 612] width 6 height 3
click at [430, 575] on span at bounding box center [430, 612] width 0 height 3
click at [971, 575] on video at bounding box center [557, 313] width 1115 height 627
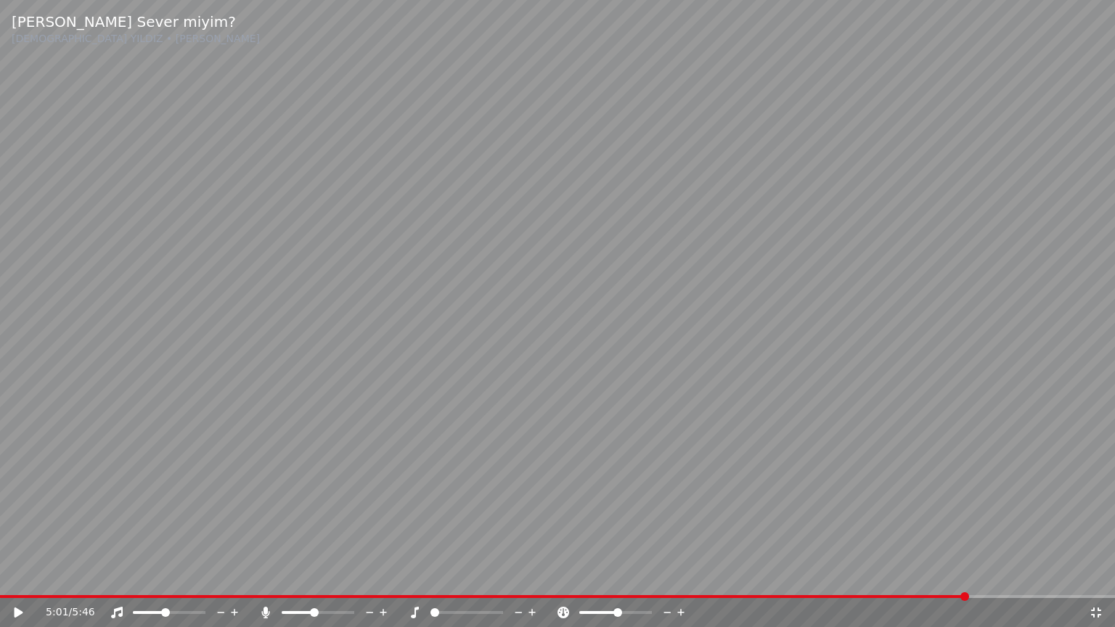
click at [967, 575] on span at bounding box center [484, 596] width 968 height 3
click at [965, 549] on video at bounding box center [557, 313] width 1115 height 627
click at [1028, 575] on span at bounding box center [552, 596] width 1105 height 3
click at [503, 575] on span at bounding box center [498, 612] width 9 height 9
click at [906, 575] on span at bounding box center [453, 596] width 907 height 3
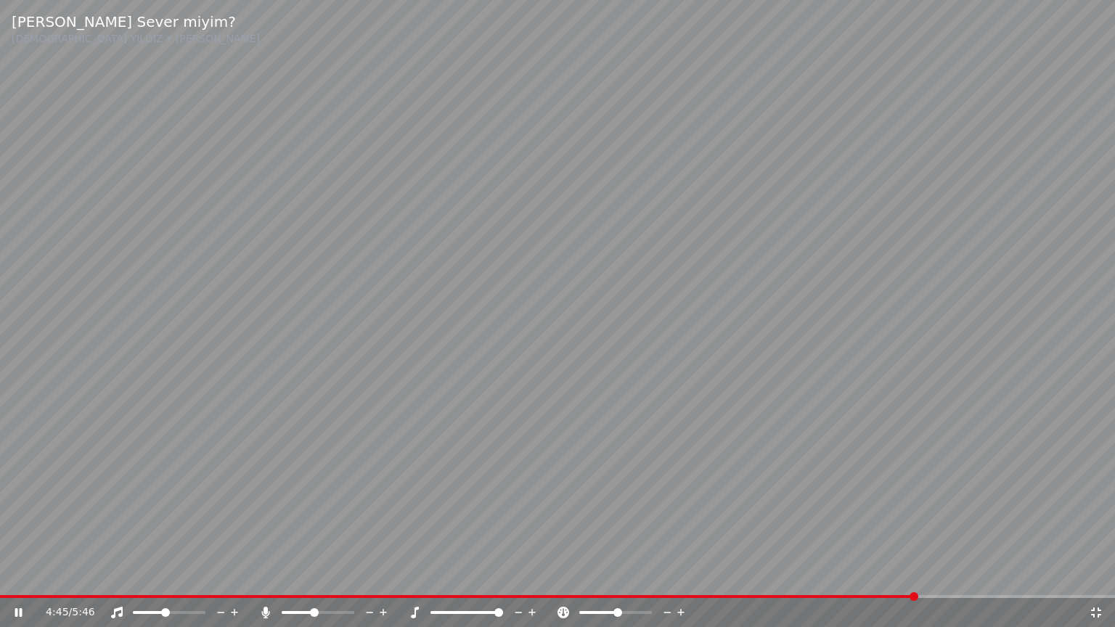
click at [1097, 575] on icon at bounding box center [1096, 613] width 15 height 12
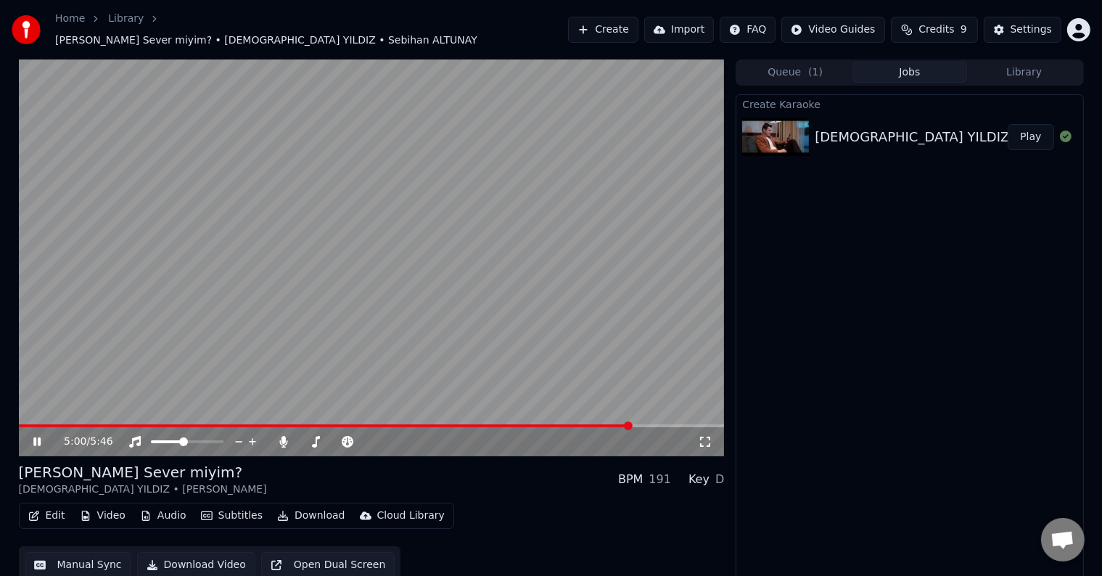
click at [622, 33] on button "Create" at bounding box center [603, 30] width 70 height 26
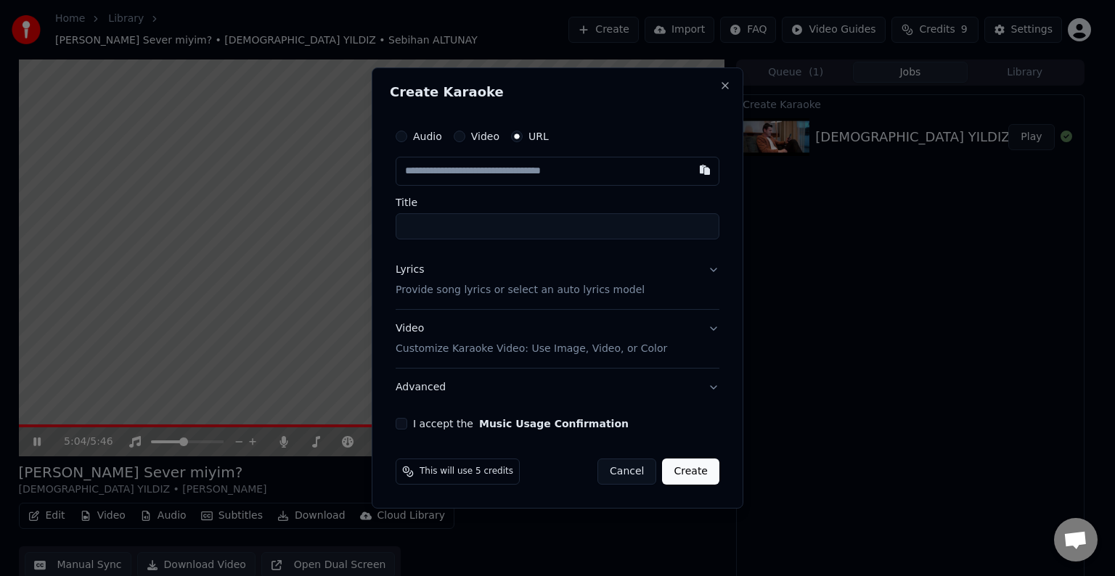
click at [483, 224] on input "Title" at bounding box center [557, 226] width 324 height 26
click at [489, 170] on input "text" at bounding box center [557, 171] width 324 height 29
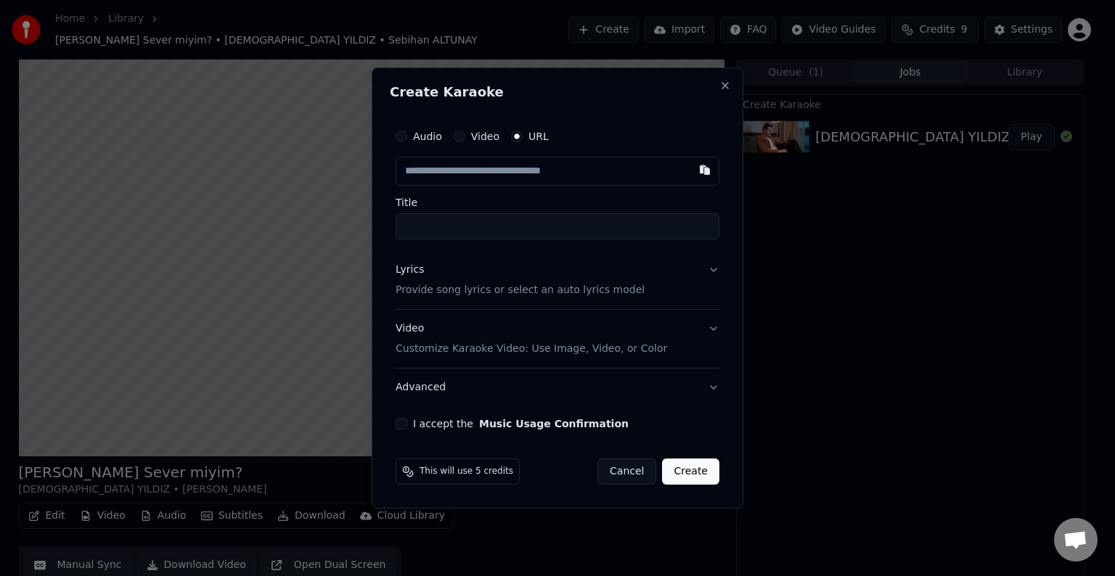
paste input "**********"
type input "**********"
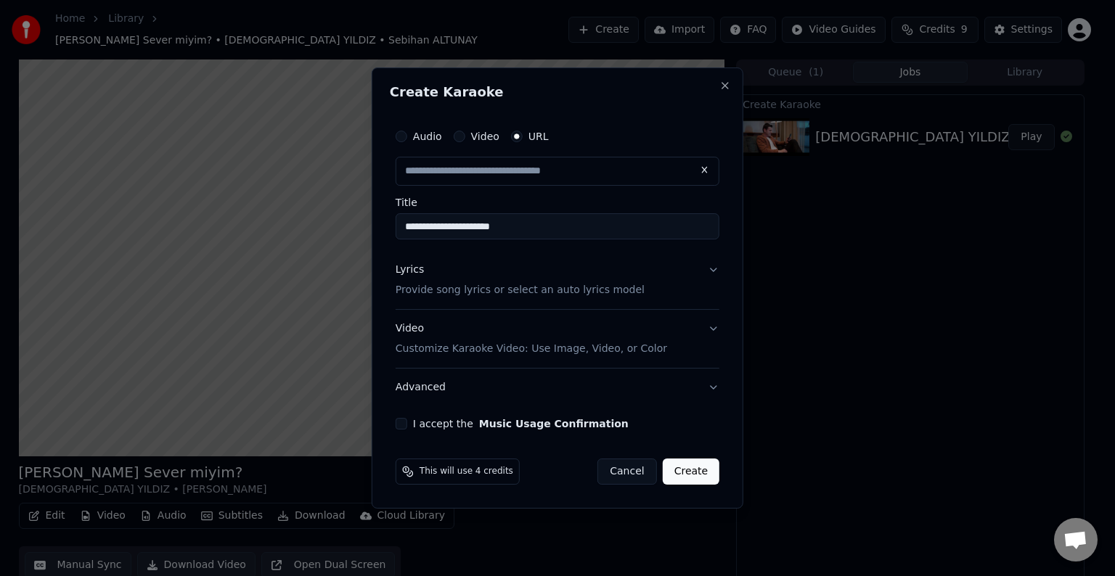
type input "**********"
click at [476, 291] on p "Provide song lyrics or select an auto lyrics model" at bounding box center [519, 290] width 249 height 15
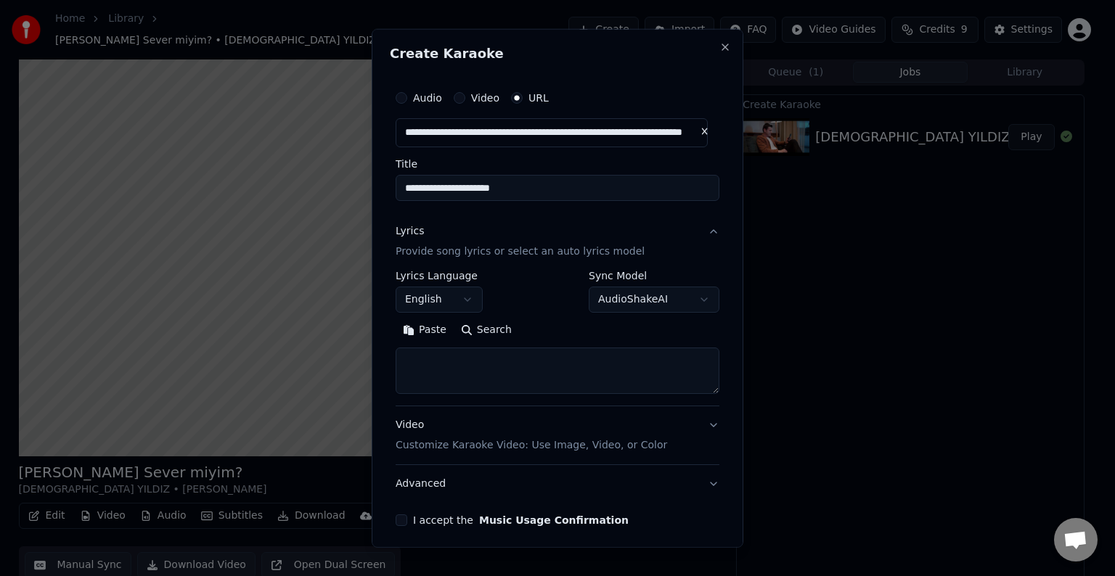
click at [487, 364] on textarea at bounding box center [557, 371] width 324 height 46
paste textarea "**********"
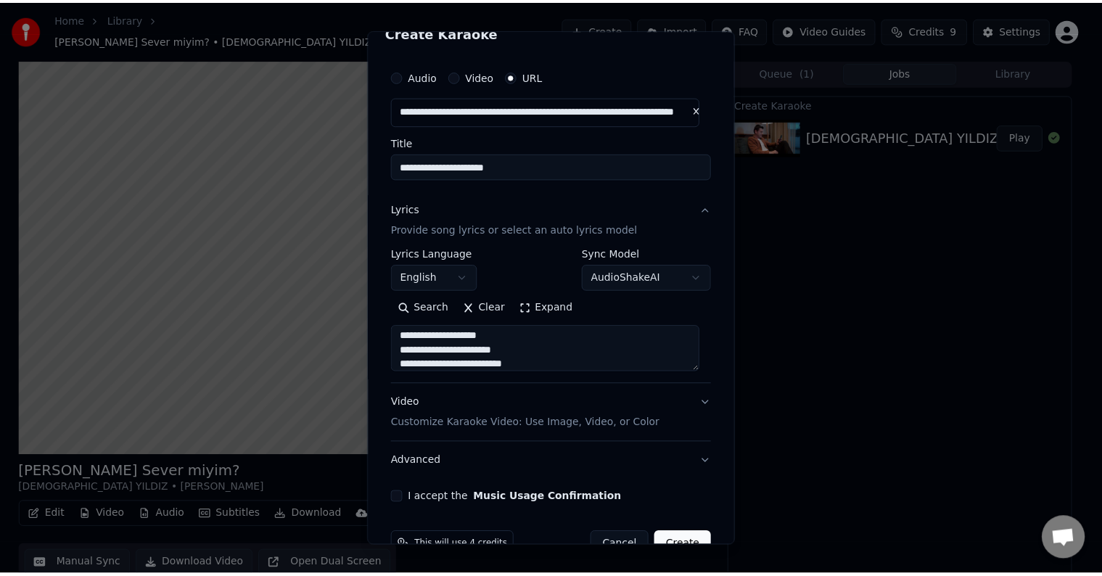
scroll to position [57, 0]
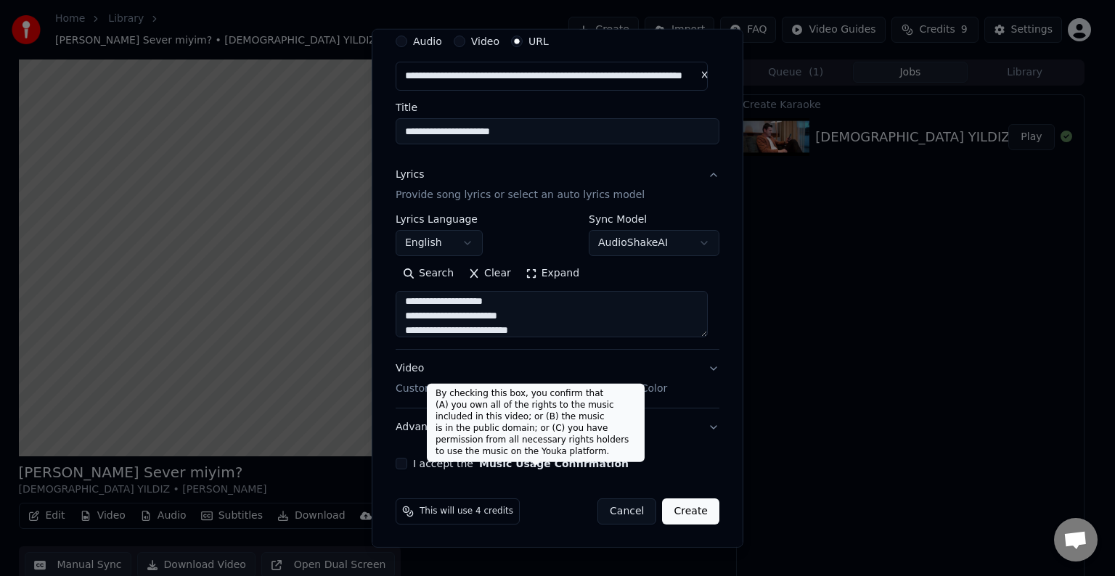
type textarea "**********"
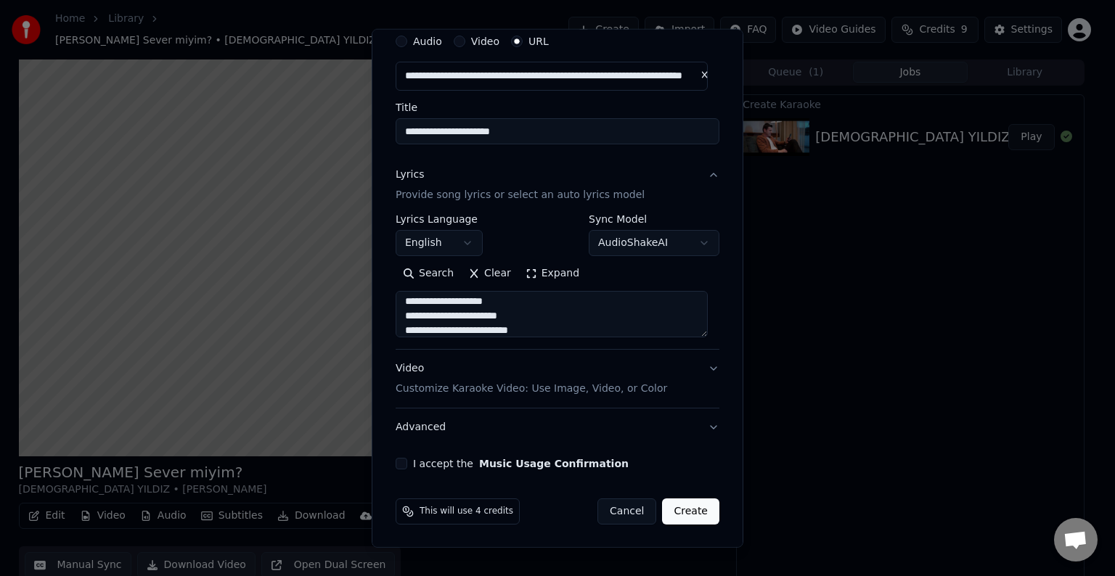
click at [479, 460] on button "Music Usage Confirmation" at bounding box center [553, 464] width 149 height 10
select select "**"
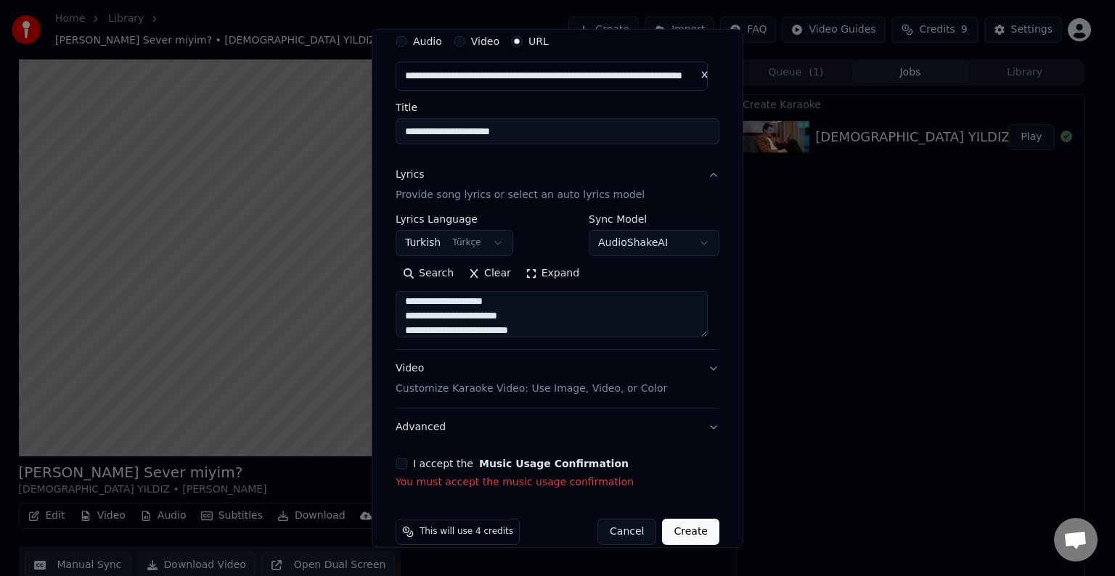
click at [401, 462] on button "I accept the Music Usage Confirmation" at bounding box center [401, 464] width 12 height 12
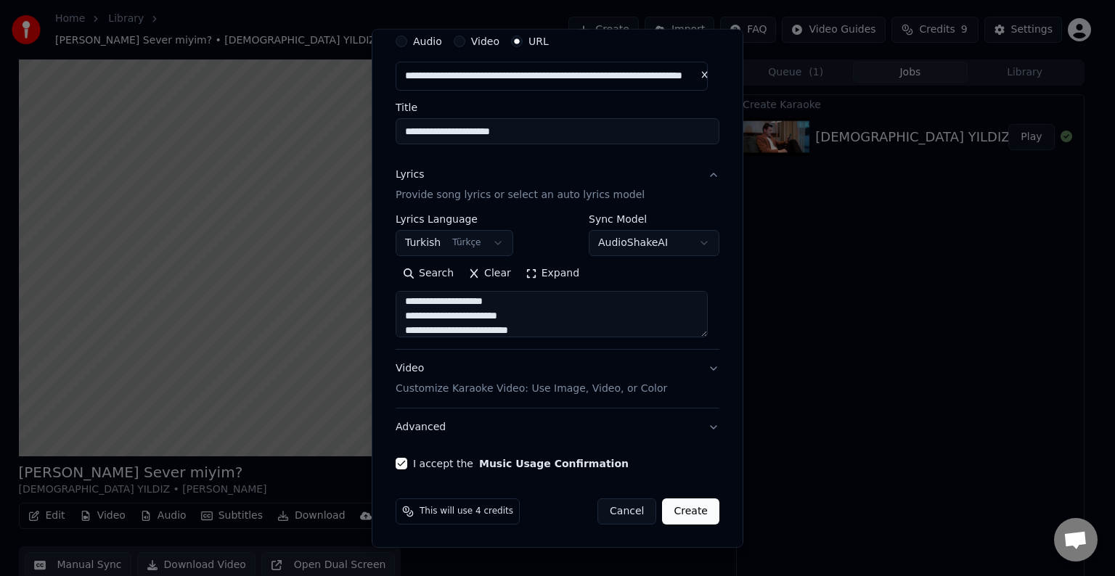
click at [675, 517] on button "Create" at bounding box center [690, 512] width 57 height 26
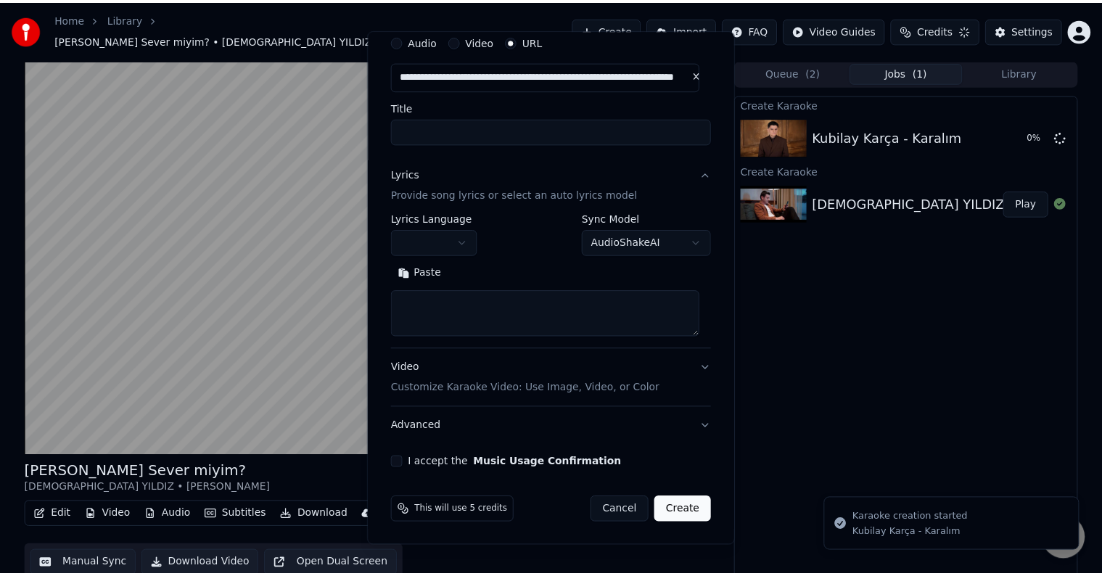
scroll to position [0, 0]
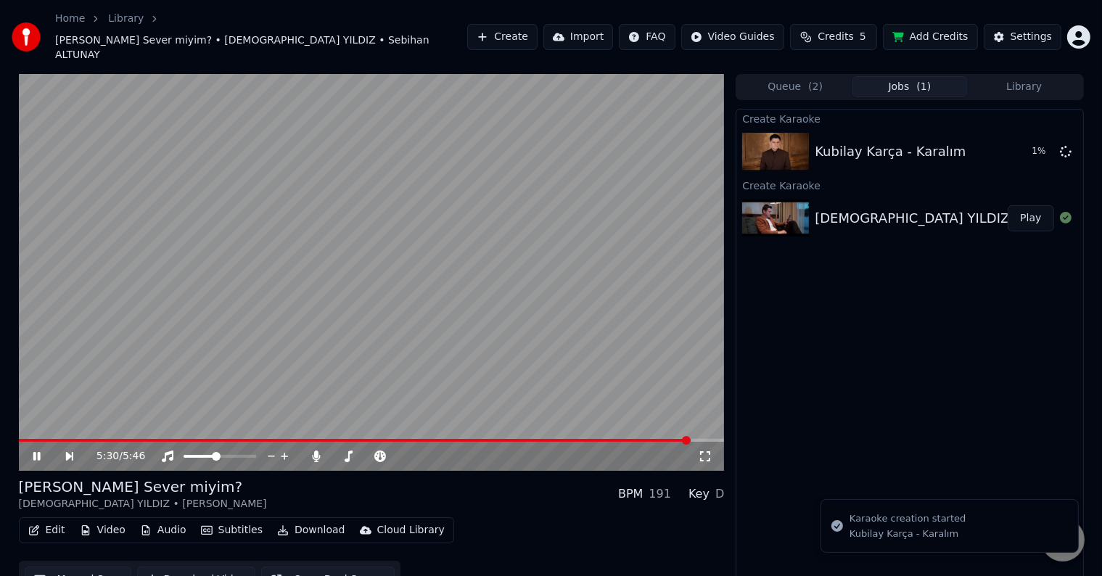
drag, startPoint x: 594, startPoint y: 273, endPoint x: 578, endPoint y: 239, distance: 37.0
click at [581, 242] on video at bounding box center [372, 272] width 706 height 397
click at [435, 266] on video at bounding box center [372, 272] width 706 height 397
click at [217, 452] on span at bounding box center [217, 456] width 9 height 9
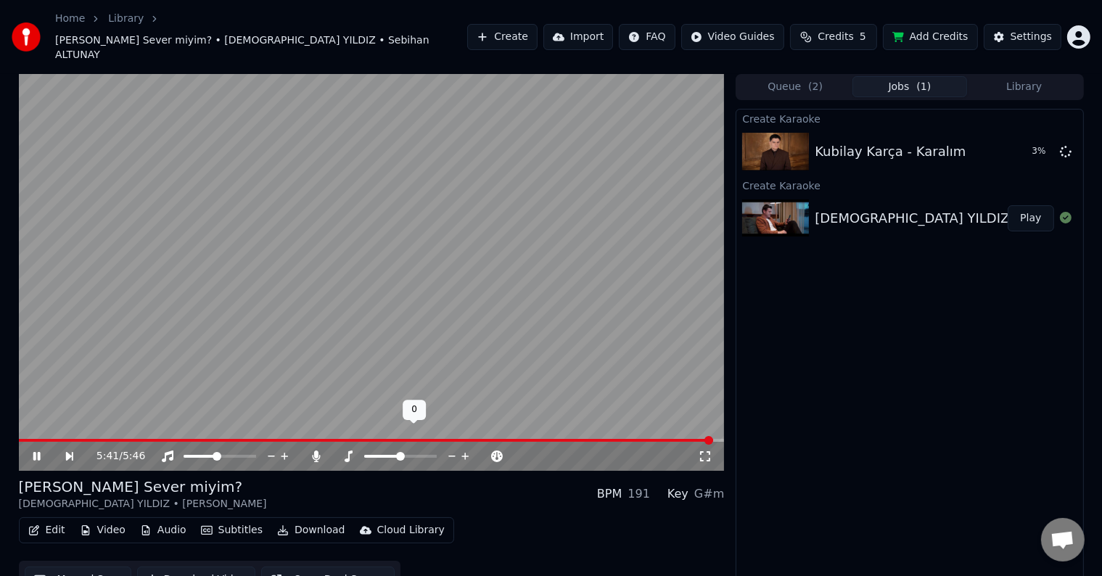
click at [398, 455] on span at bounding box center [382, 456] width 36 height 3
click at [430, 455] on span at bounding box center [413, 456] width 34 height 3
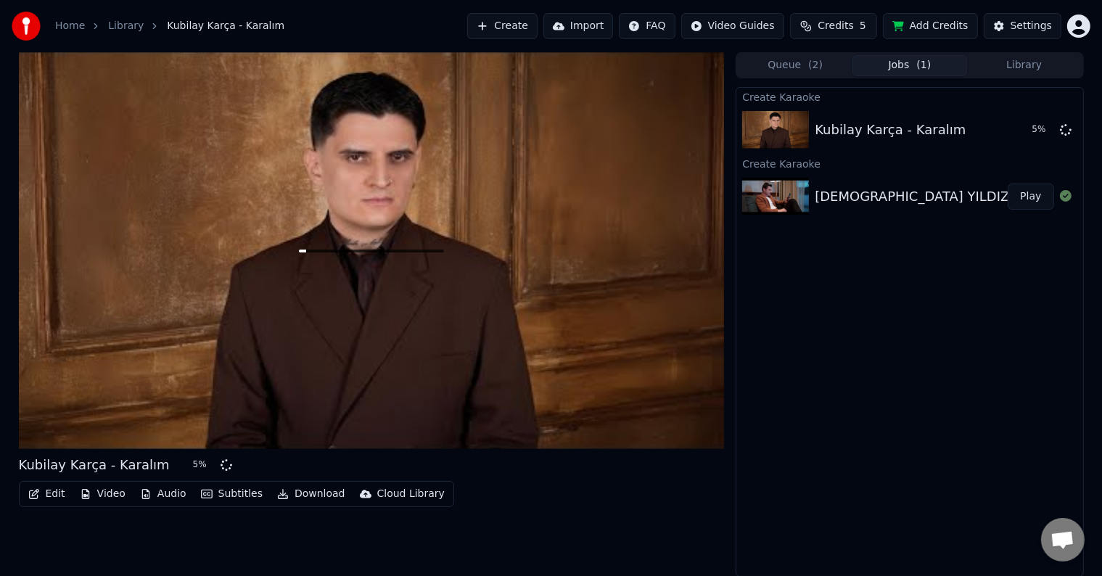
click at [768, 195] on img at bounding box center [775, 197] width 67 height 38
click at [1033, 193] on button "Play" at bounding box center [1031, 197] width 46 height 26
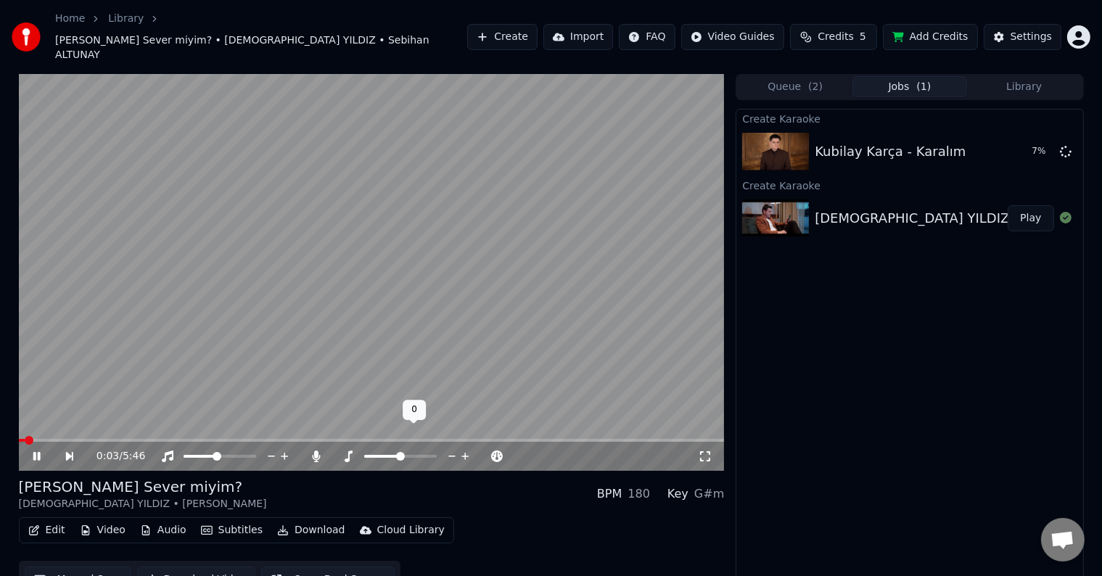
click at [464, 449] on icon at bounding box center [466, 456] width 14 height 15
click at [467, 449] on icon at bounding box center [466, 456] width 14 height 15
click at [456, 449] on icon at bounding box center [453, 456] width 14 height 15
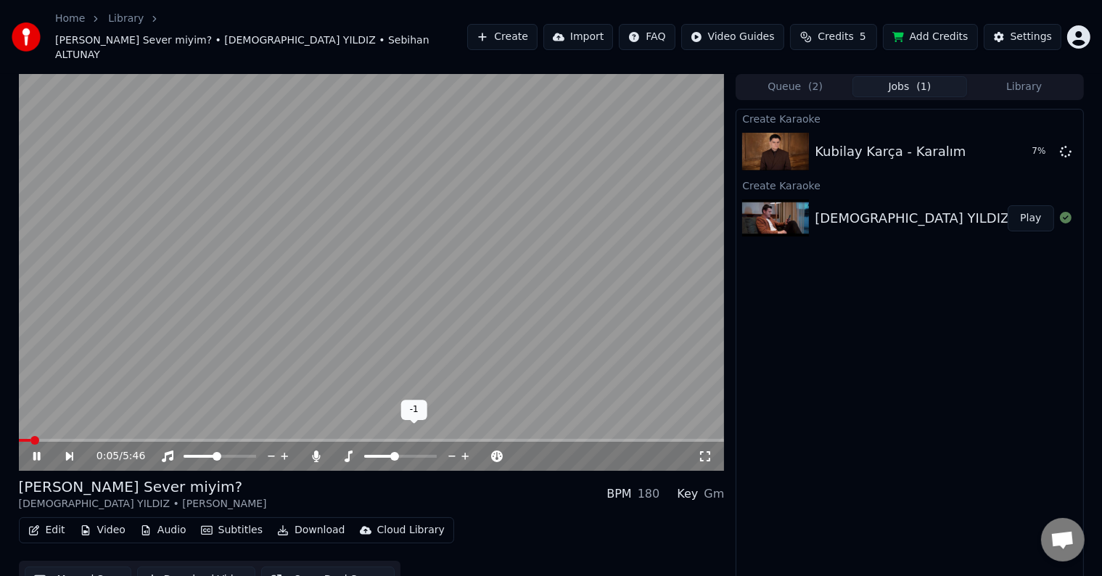
click at [456, 449] on icon at bounding box center [453, 456] width 14 height 15
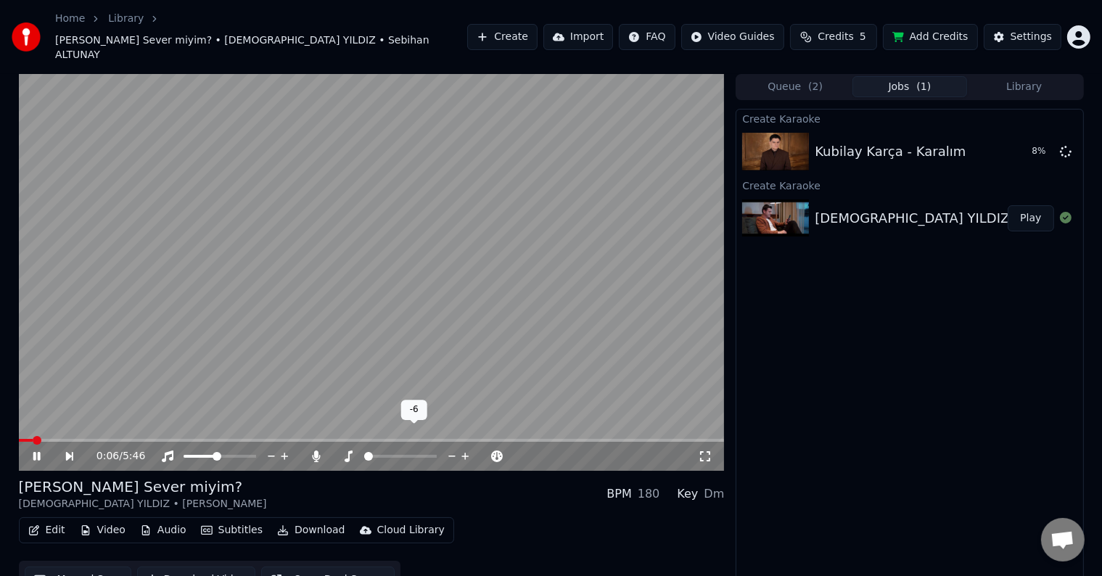
click at [456, 449] on icon at bounding box center [453, 456] width 14 height 15
click at [332, 452] on span at bounding box center [336, 456] width 9 height 9
click at [369, 455] on span at bounding box center [368, 456] width 73 height 3
click at [348, 451] on icon at bounding box center [349, 457] width 8 height 12
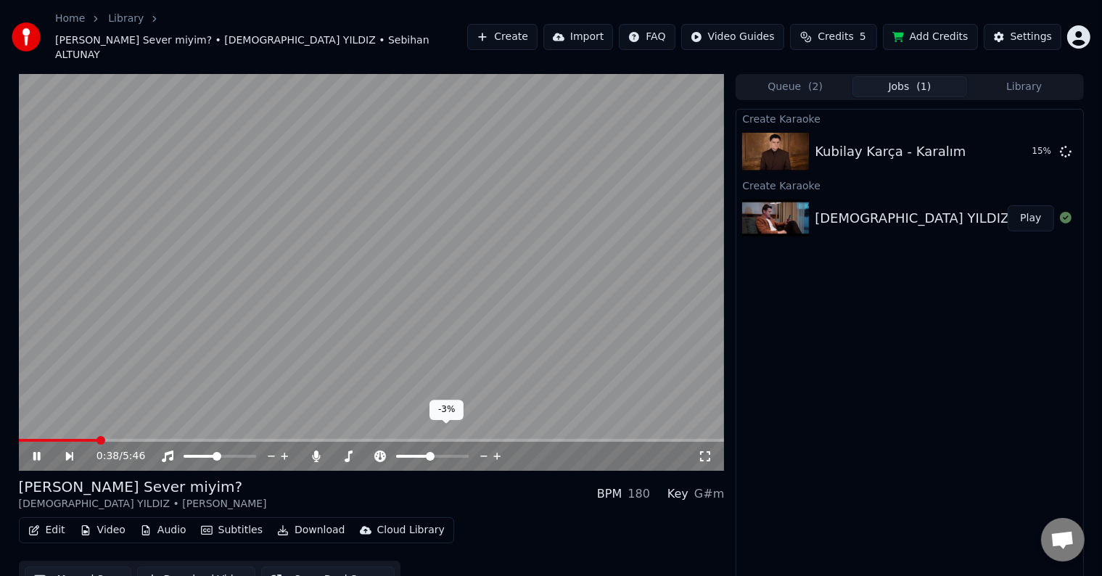
click at [417, 449] on div at bounding box center [446, 456] width 117 height 15
click at [496, 449] on icon at bounding box center [498, 456] width 14 height 15
click at [364, 455] on span at bounding box center [364, 456] width 0 height 3
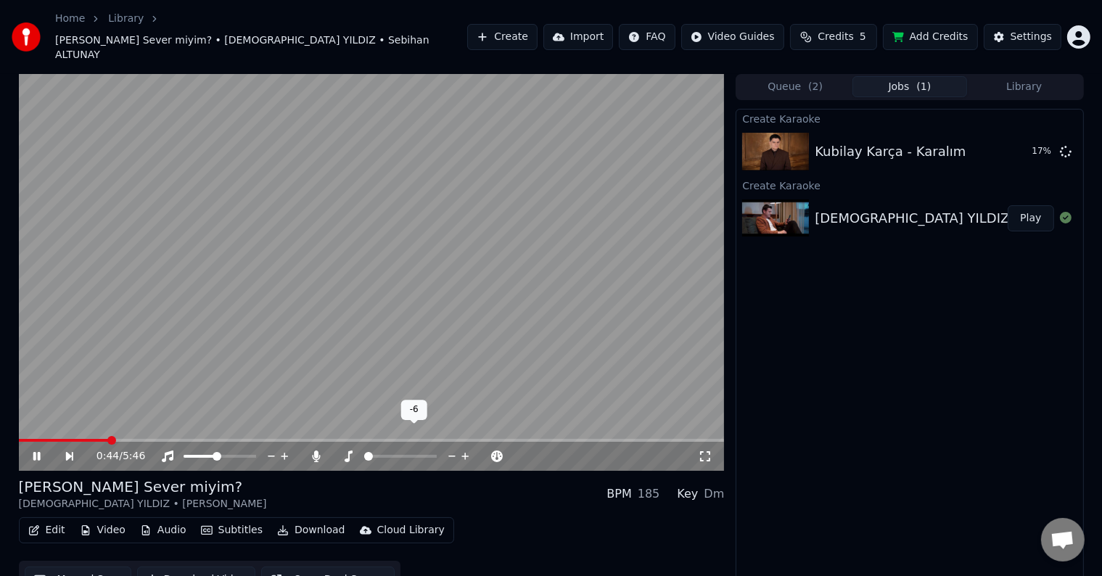
click at [364, 452] on span at bounding box center [368, 456] width 9 height 9
click at [224, 452] on span at bounding box center [223, 456] width 9 height 9
click at [242, 452] on span at bounding box center [237, 456] width 9 height 9
click at [437, 455] on span at bounding box center [400, 456] width 73 height 3
click at [164, 417] on video at bounding box center [372, 272] width 706 height 397
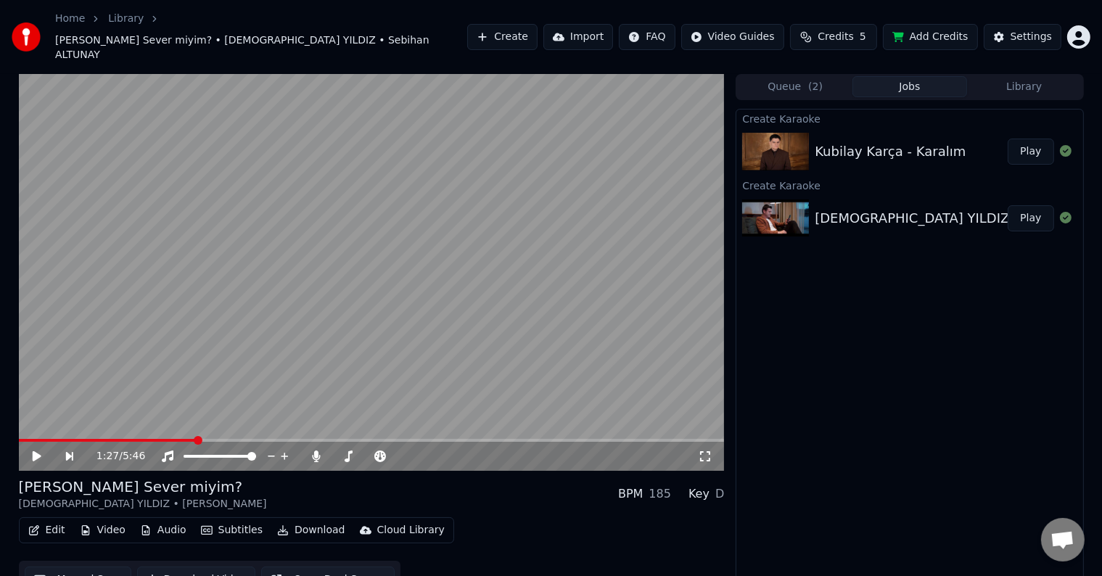
click at [165, 417] on video at bounding box center [372, 272] width 706 height 397
click at [170, 439] on span at bounding box center [107, 440] width 177 height 3
click at [223, 455] on span at bounding box center [203, 456] width 39 height 3
click at [628, 439] on div "1:25 / 5:46" at bounding box center [372, 455] width 706 height 32
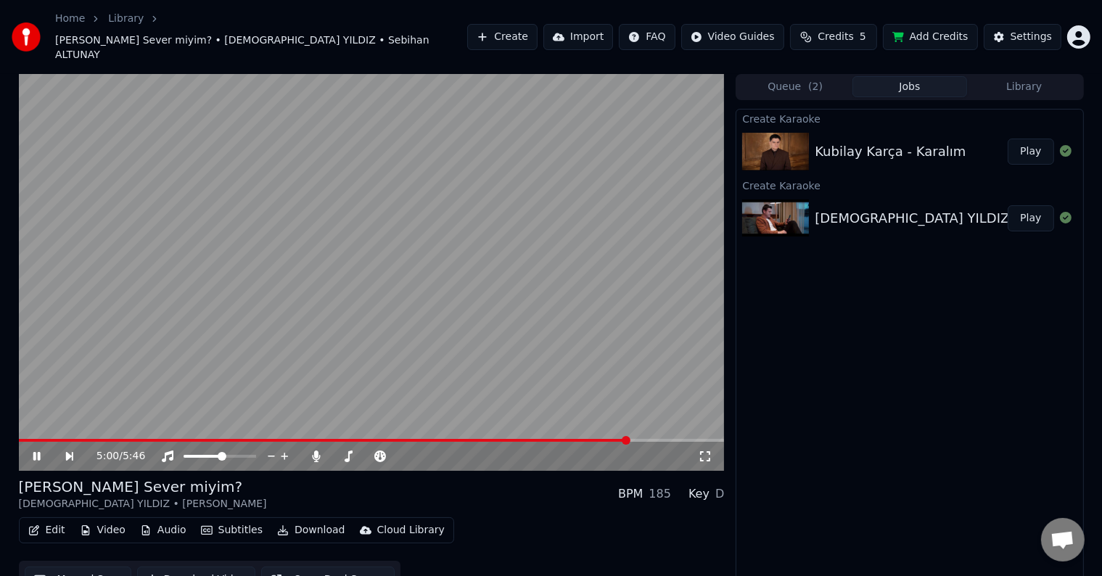
click at [629, 439] on span at bounding box center [372, 440] width 706 height 3
click at [215, 452] on span at bounding box center [216, 456] width 9 height 9
click at [223, 455] on span at bounding box center [220, 456] width 73 height 3
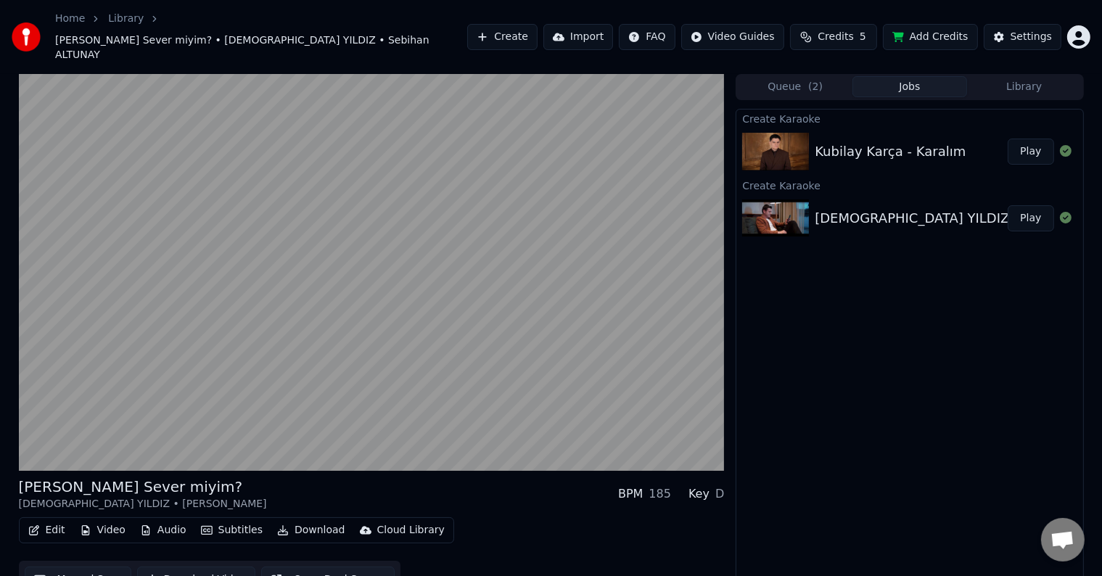
click at [775, 133] on img at bounding box center [775, 152] width 67 height 38
click at [1033, 139] on button "Play" at bounding box center [1031, 152] width 46 height 26
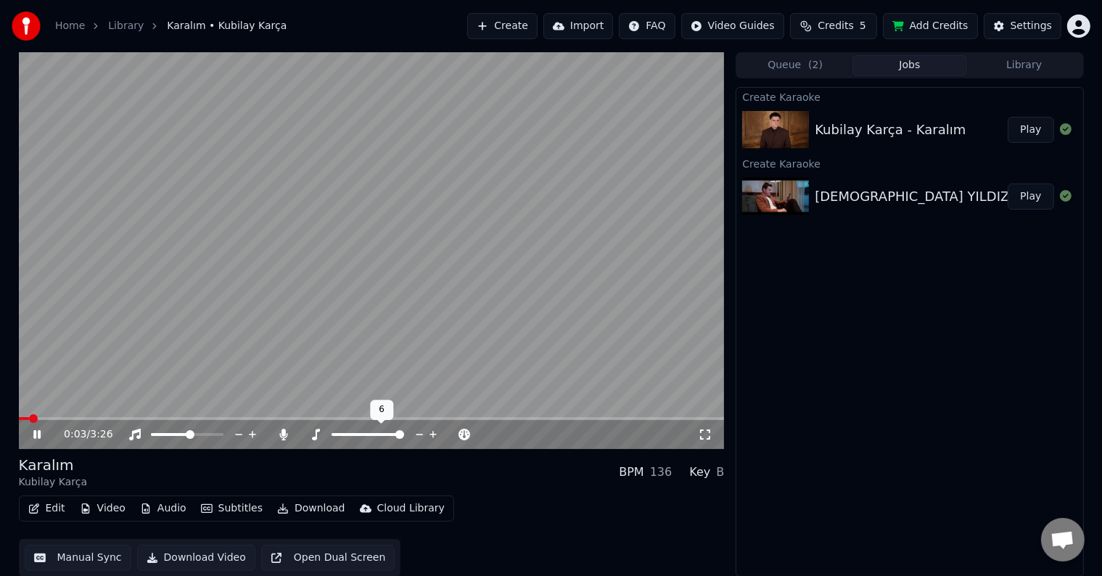
click at [404, 438] on span at bounding box center [399, 434] width 9 height 9
click at [216, 439] on span at bounding box center [212, 434] width 9 height 9
click at [203, 435] on span at bounding box center [199, 434] width 9 height 9
click at [709, 434] on icon at bounding box center [705, 435] width 15 height 12
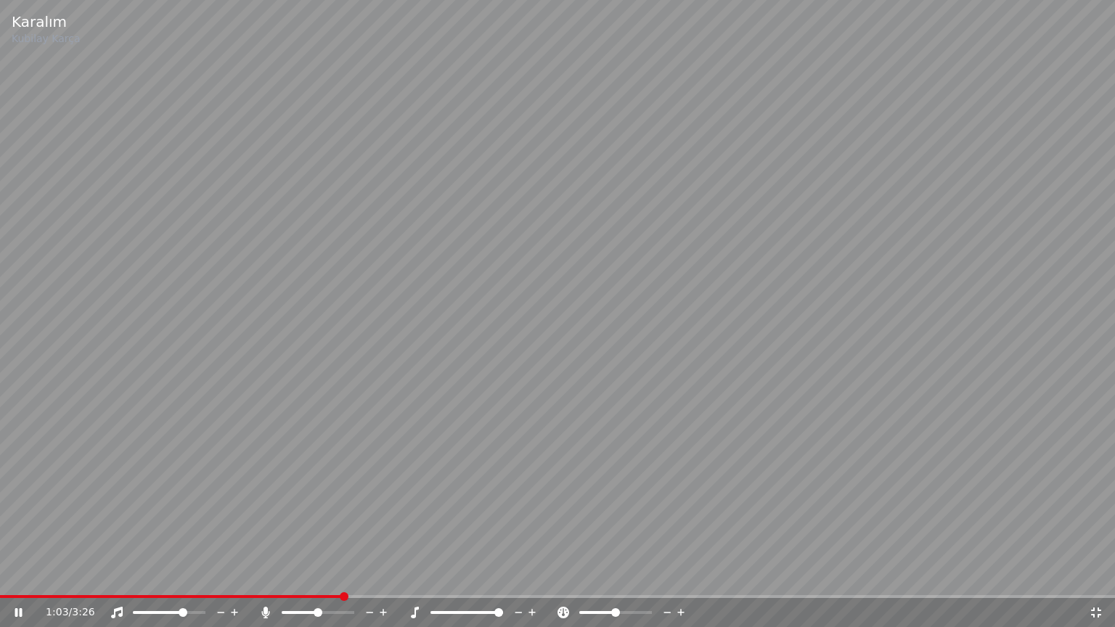
click at [395, 448] on video at bounding box center [557, 313] width 1115 height 627
click at [679, 361] on video at bounding box center [557, 313] width 1115 height 627
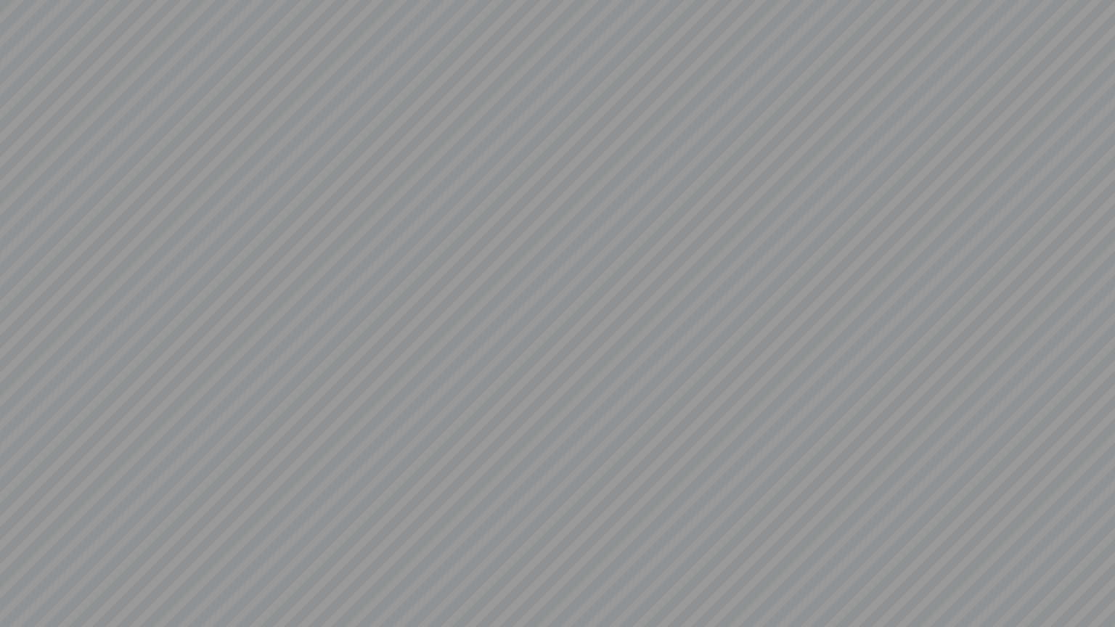
click at [354, 575] on video at bounding box center [557, 313] width 1115 height 627
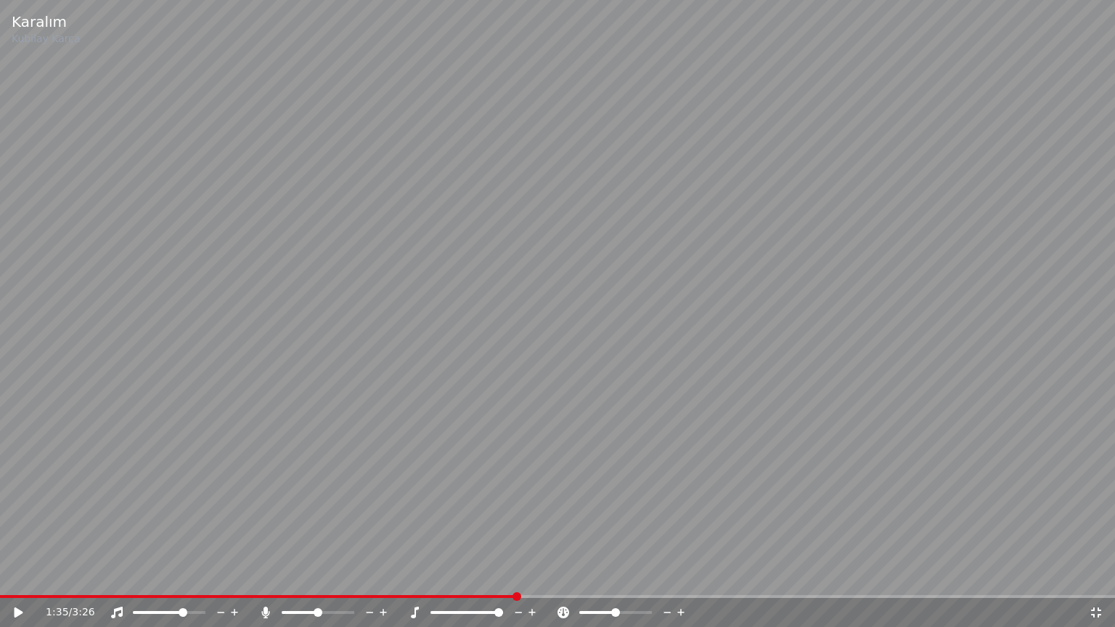
click at [354, 575] on span at bounding box center [258, 596] width 517 height 3
click at [366, 557] on video at bounding box center [557, 313] width 1115 height 627
click at [324, 575] on span at bounding box center [162, 596] width 324 height 3
drag, startPoint x: 438, startPoint y: 613, endPoint x: 423, endPoint y: 609, distance: 15.2
click at [423, 575] on div at bounding box center [480, 612] width 117 height 15
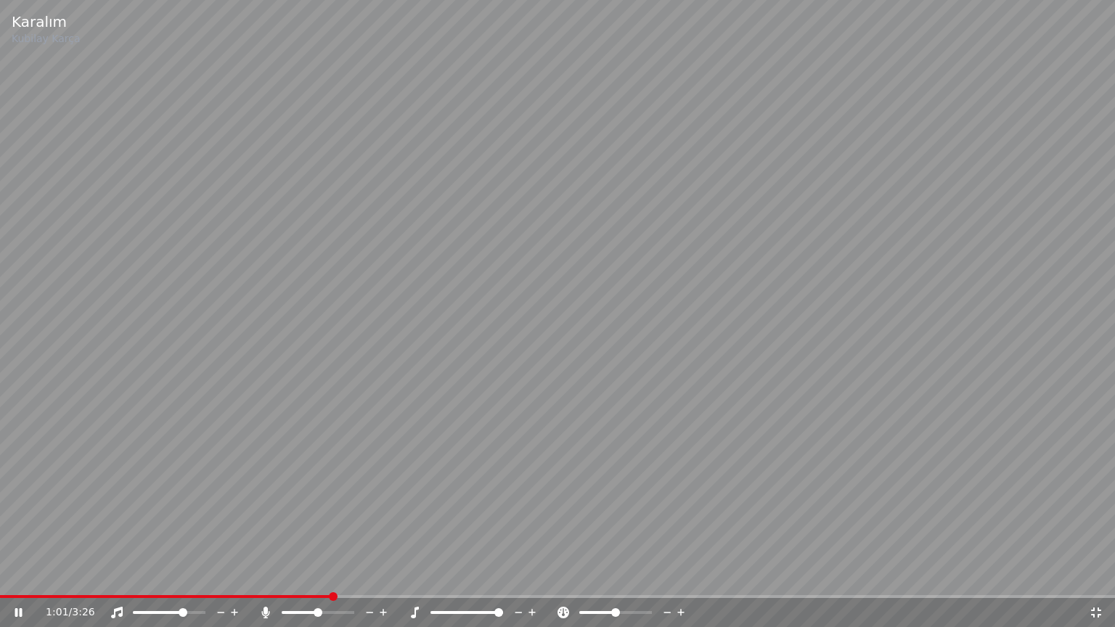
click at [494, 575] on span at bounding box center [498, 612] width 9 height 9
click at [205, 575] on span at bounding box center [169, 612] width 73 height 3
click at [430, 575] on span at bounding box center [434, 612] width 9 height 9
click at [366, 575] on span at bounding box center [204, 596] width 408 height 3
click at [337, 575] on span at bounding box center [187, 596] width 375 height 3
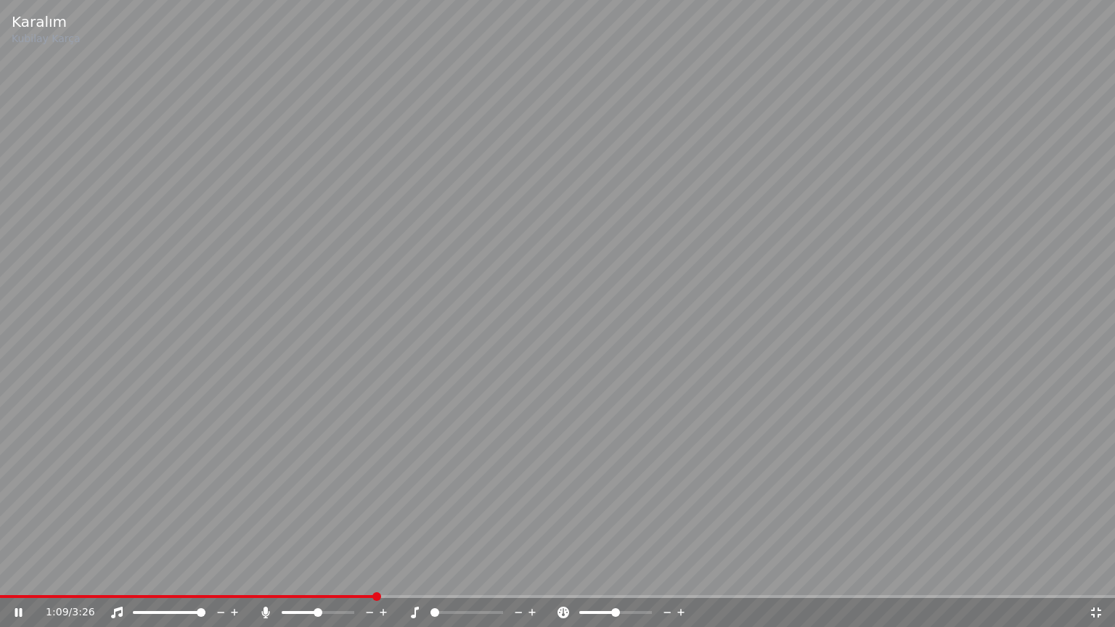
click at [337, 575] on span at bounding box center [187, 596] width 375 height 3
click at [340, 575] on span at bounding box center [178, 596] width 356 height 3
click at [1099, 575] on div "1:06 / 3:26" at bounding box center [557, 612] width 1115 height 29
click at [503, 575] on span at bounding box center [498, 612] width 9 height 9
click at [1097, 575] on icon at bounding box center [1096, 613] width 15 height 12
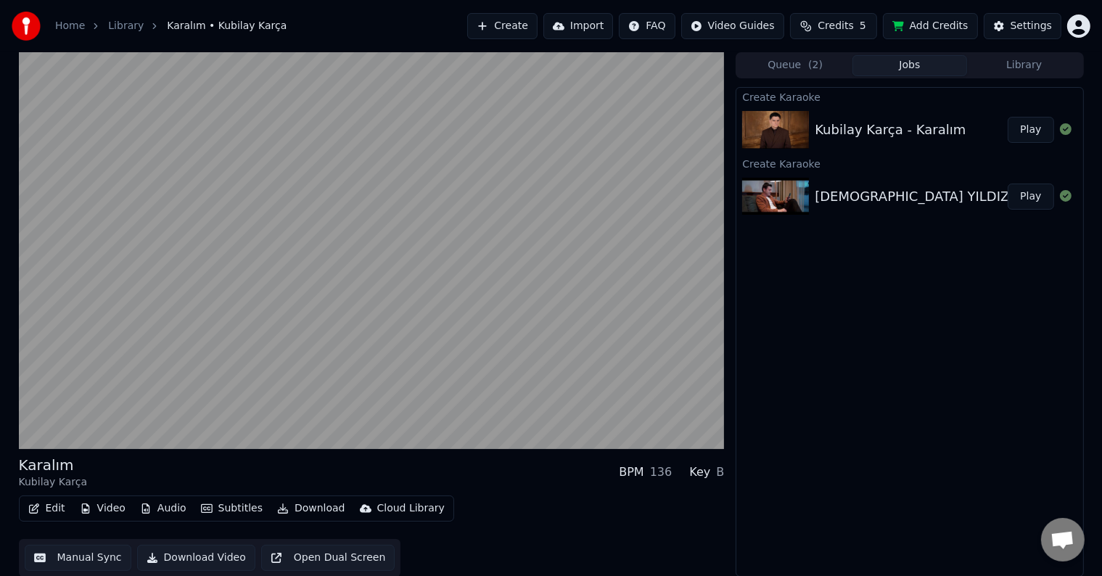
click at [1036, 194] on button "Play" at bounding box center [1031, 197] width 46 height 26
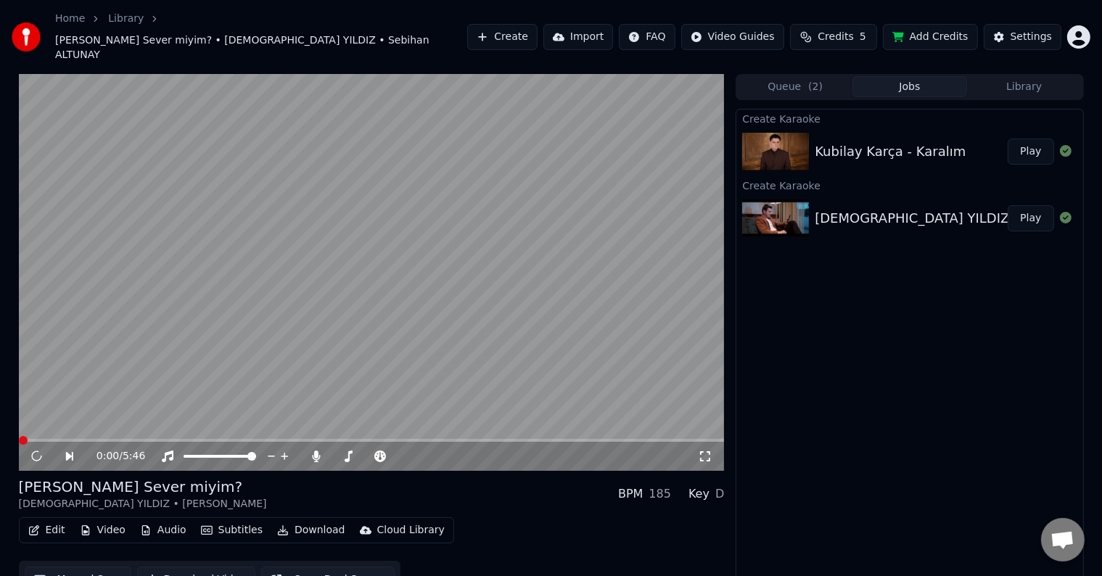
click at [181, 416] on video at bounding box center [372, 272] width 706 height 397
click at [184, 417] on video at bounding box center [372, 272] width 706 height 397
click at [187, 417] on video at bounding box center [372, 272] width 706 height 397
click at [353, 439] on span at bounding box center [372, 440] width 706 height 3
click at [333, 439] on span at bounding box center [187, 440] width 337 height 3
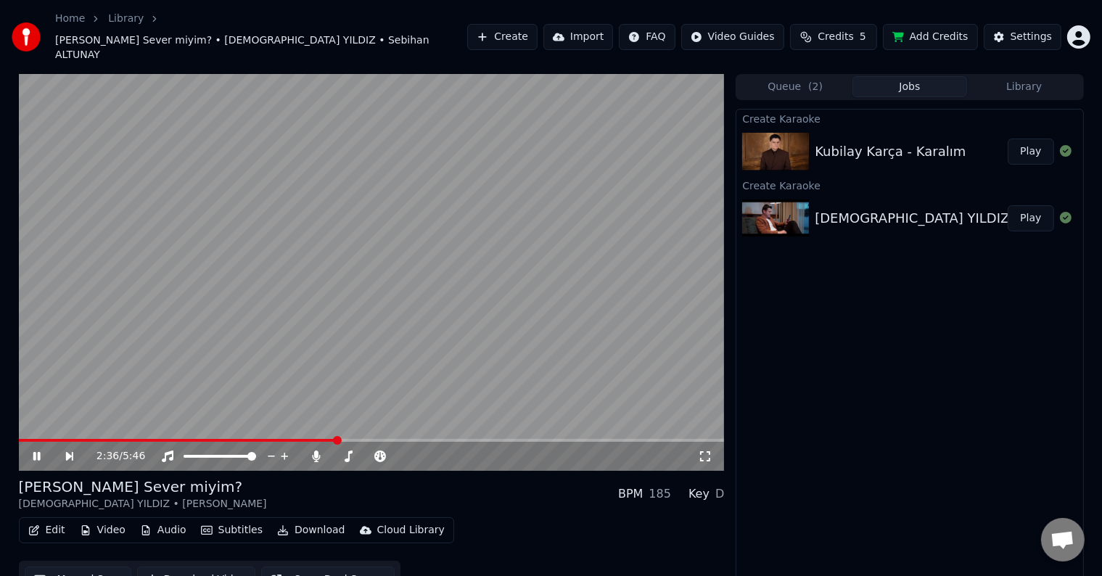
drag, startPoint x: 708, startPoint y: 435, endPoint x: 707, endPoint y: 458, distance: 22.5
click at [708, 451] on icon at bounding box center [705, 457] width 15 height 12
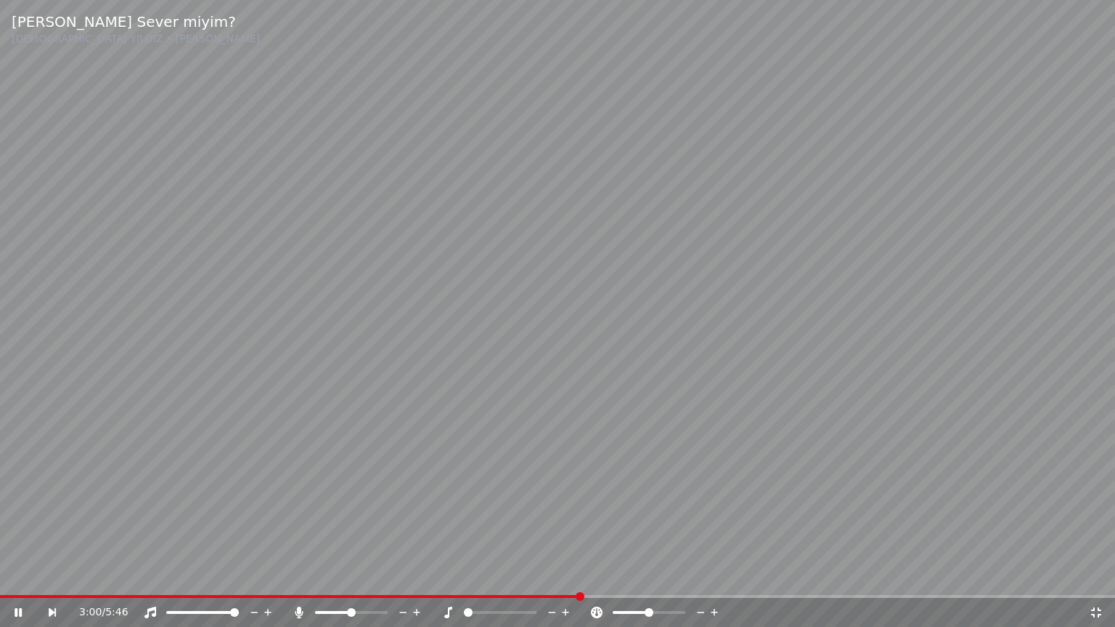
click at [472, 575] on span at bounding box center [468, 612] width 9 height 9
click at [595, 575] on span at bounding box center [320, 596] width 640 height 3
click at [610, 575] on span at bounding box center [557, 596] width 1115 height 3
click at [604, 575] on span at bounding box center [608, 596] width 9 height 9
click at [606, 575] on span at bounding box center [604, 596] width 9 height 9
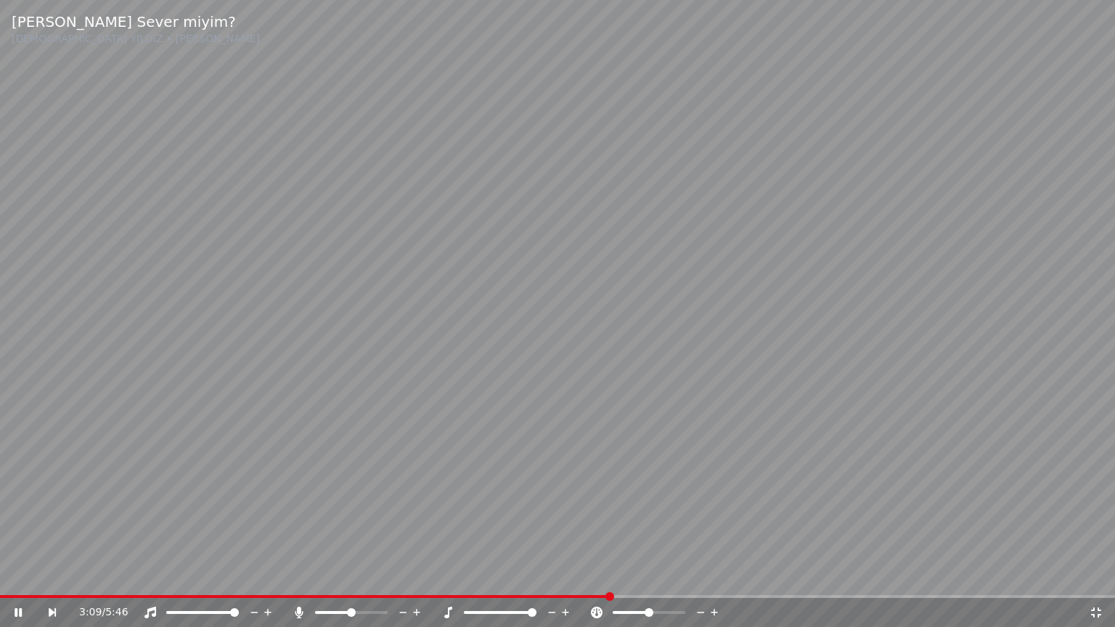
click at [608, 575] on span at bounding box center [609, 596] width 9 height 9
click at [608, 575] on span at bounding box center [611, 596] width 9 height 9
click at [608, 575] on span at bounding box center [308, 596] width 616 height 3
click at [604, 575] on span at bounding box center [306, 596] width 612 height 3
click at [604, 575] on span at bounding box center [302, 596] width 604 height 3
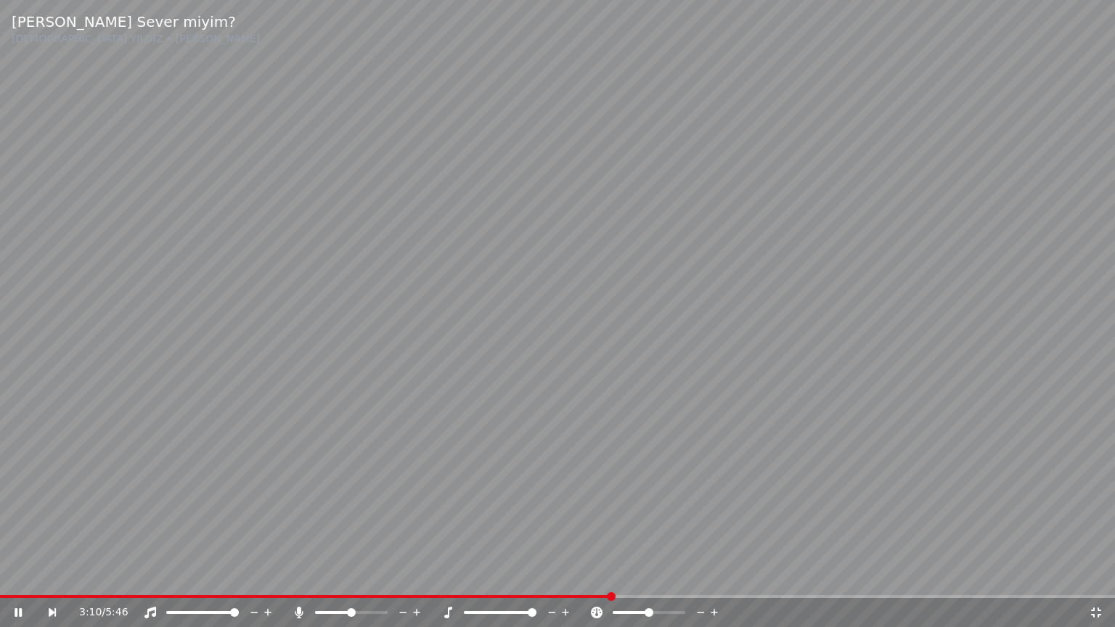
click at [607, 575] on span at bounding box center [611, 596] width 9 height 9
click at [607, 575] on span at bounding box center [307, 596] width 615 height 3
click at [607, 575] on span at bounding box center [611, 596] width 9 height 9
click at [606, 575] on span at bounding box center [307, 596] width 614 height 3
click at [464, 575] on span at bounding box center [468, 612] width 9 height 9
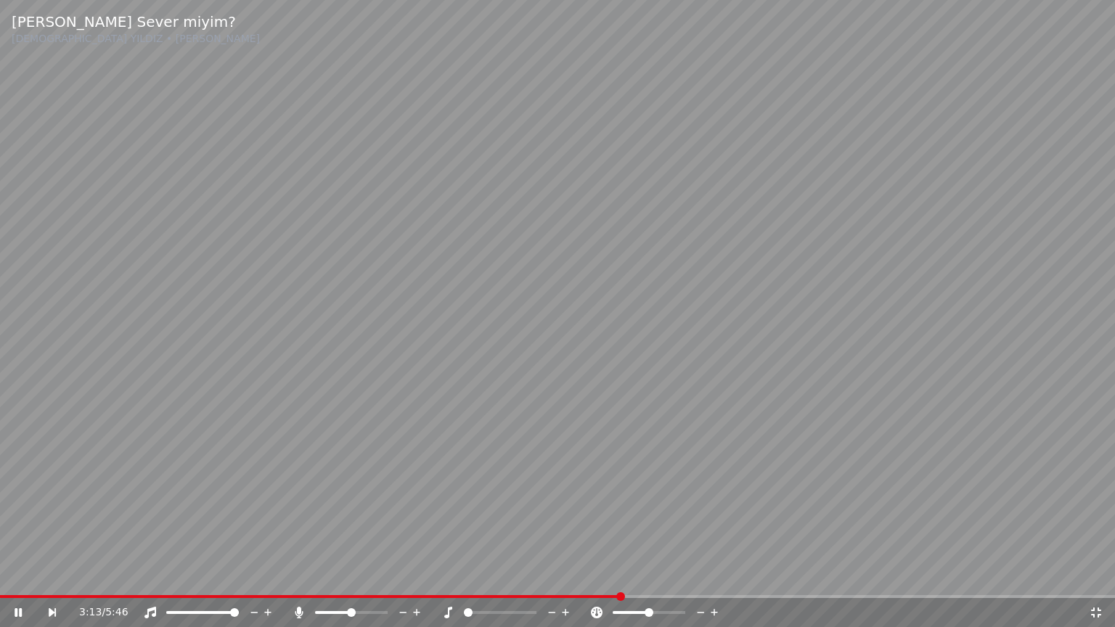
click at [620, 575] on span at bounding box center [310, 596] width 620 height 3
click at [708, 575] on div "3:22 / 5:46" at bounding box center [557, 612] width 1115 height 29
click at [714, 575] on span at bounding box center [557, 596] width 1115 height 3
click at [688, 575] on video at bounding box center [557, 313] width 1115 height 627
click at [676, 575] on span at bounding box center [357, 596] width 714 height 3
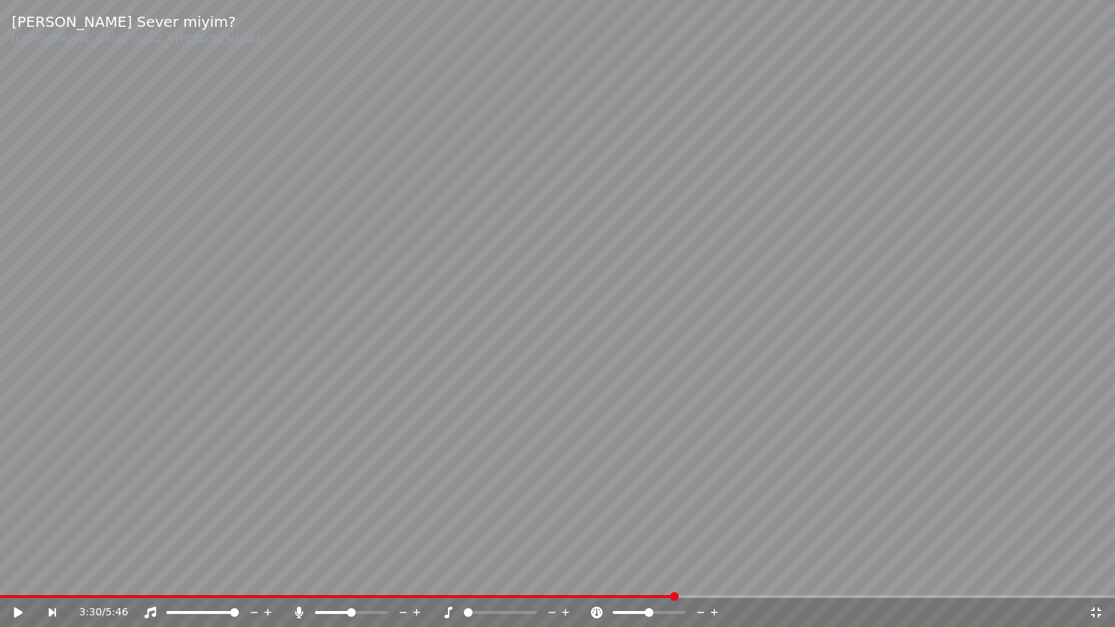
click at [668, 565] on video at bounding box center [557, 313] width 1115 height 627
drag, startPoint x: 672, startPoint y: 594, endPoint x: 665, endPoint y: 599, distance: 8.5
click at [665, 575] on div "[PERSON_NAME] Sever miyim? [DEMOGRAPHIC_DATA][PERSON_NAME] 3:31 / 5:46" at bounding box center [557, 313] width 1115 height 627
click at [669, 575] on span at bounding box center [334, 596] width 669 height 3
drag, startPoint x: 641, startPoint y: 543, endPoint x: 608, endPoint y: 551, distance: 34.3
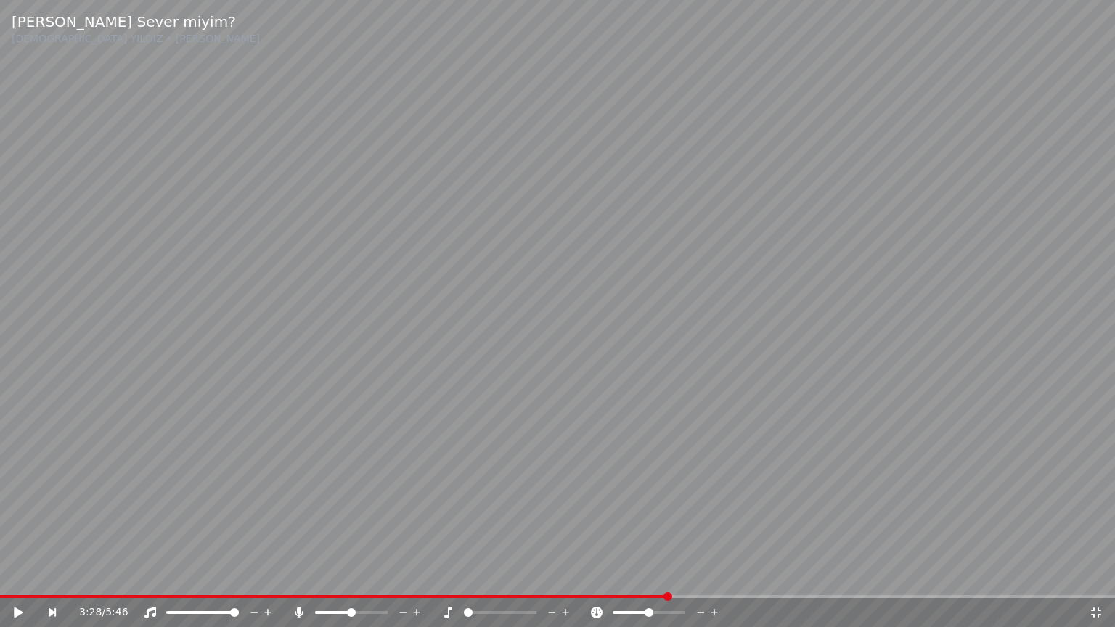
click at [641, 541] on video at bounding box center [557, 313] width 1115 height 627
click at [472, 575] on span at bounding box center [468, 612] width 9 height 9
drag, startPoint x: 470, startPoint y: 614, endPoint x: 531, endPoint y: 620, distance: 62.0
click at [531, 575] on div "3:28 / 5:46" at bounding box center [557, 612] width 1115 height 29
click at [536, 575] on span at bounding box center [532, 612] width 9 height 9
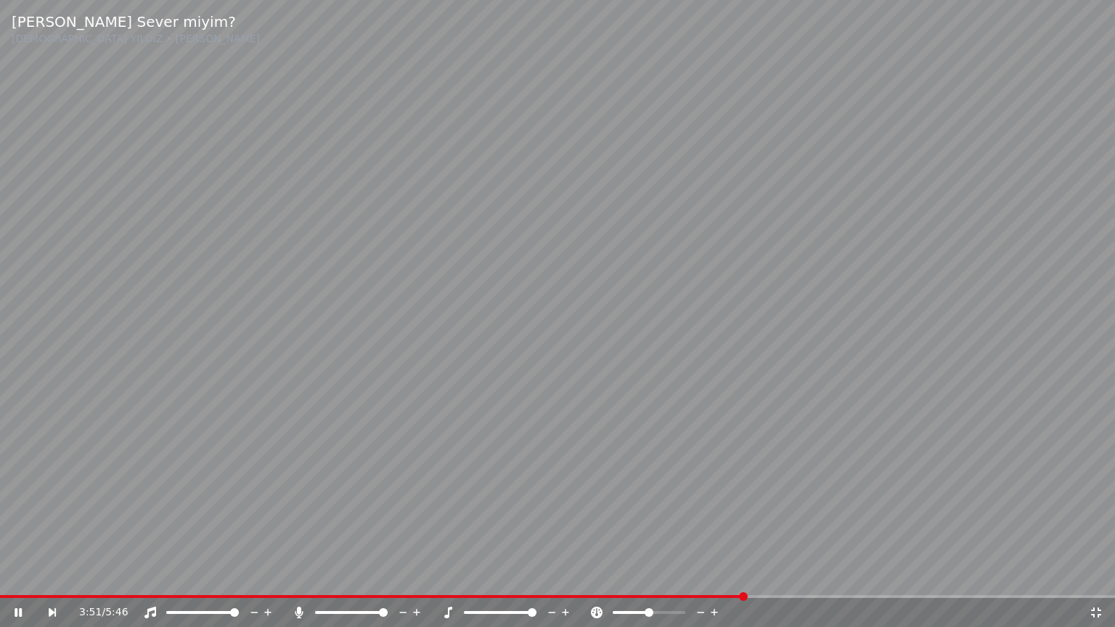
click at [536, 575] on span at bounding box center [532, 612] width 9 height 9
click at [464, 575] on span at bounding box center [468, 612] width 9 height 9
click at [536, 575] on span at bounding box center [532, 612] width 9 height 9
click at [862, 575] on div "4:20 / 5:46" at bounding box center [557, 612] width 1115 height 29
click at [866, 575] on div "4:21 / 5:46" at bounding box center [557, 612] width 1115 height 29
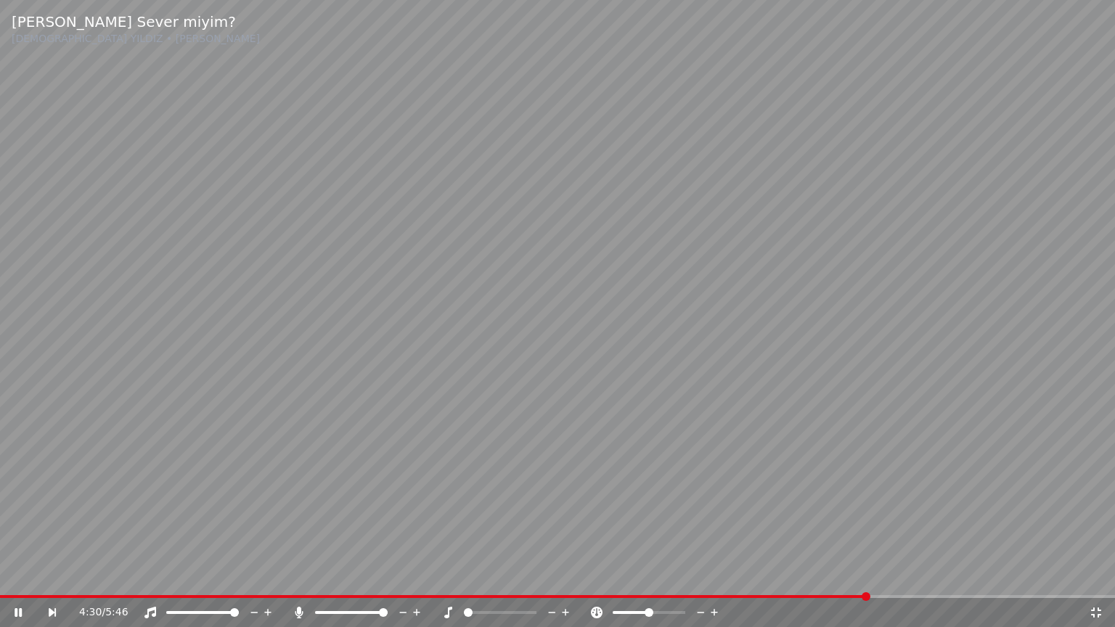
click at [869, 575] on span at bounding box center [557, 596] width 1115 height 3
click at [559, 575] on icon at bounding box center [566, 612] width 14 height 15
click at [565, 575] on icon at bounding box center [565, 612] width 7 height 7
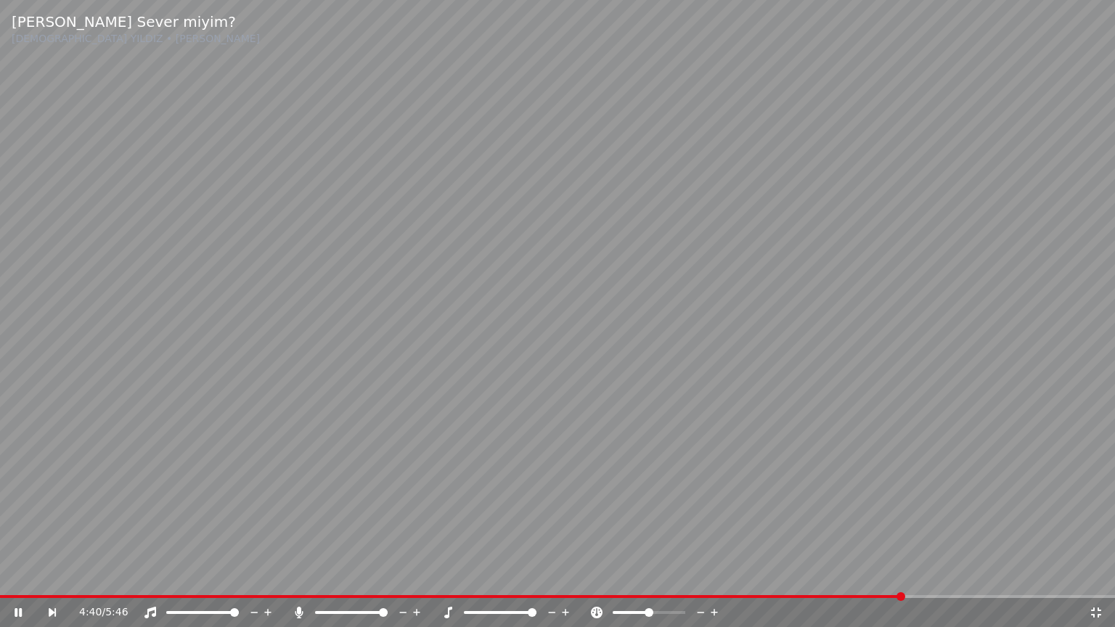
click at [554, 575] on icon at bounding box center [552, 612] width 14 height 15
click at [565, 575] on icon at bounding box center [566, 612] width 14 height 15
click at [565, 575] on icon at bounding box center [565, 612] width 7 height 7
click at [464, 575] on span at bounding box center [468, 612] width 9 height 9
click at [1099, 575] on icon at bounding box center [1096, 612] width 10 height 10
